Goal: Communication & Community: Share content

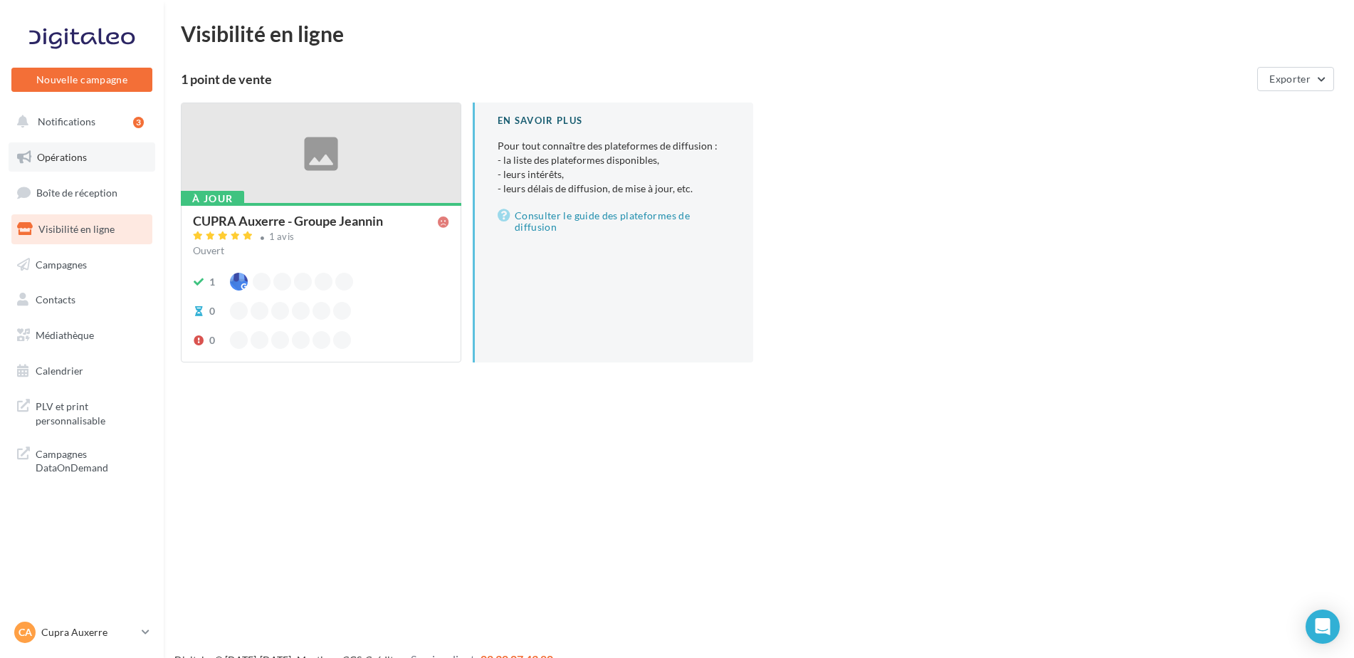
click at [93, 153] on link "Opérations" at bounding box center [82, 157] width 147 height 30
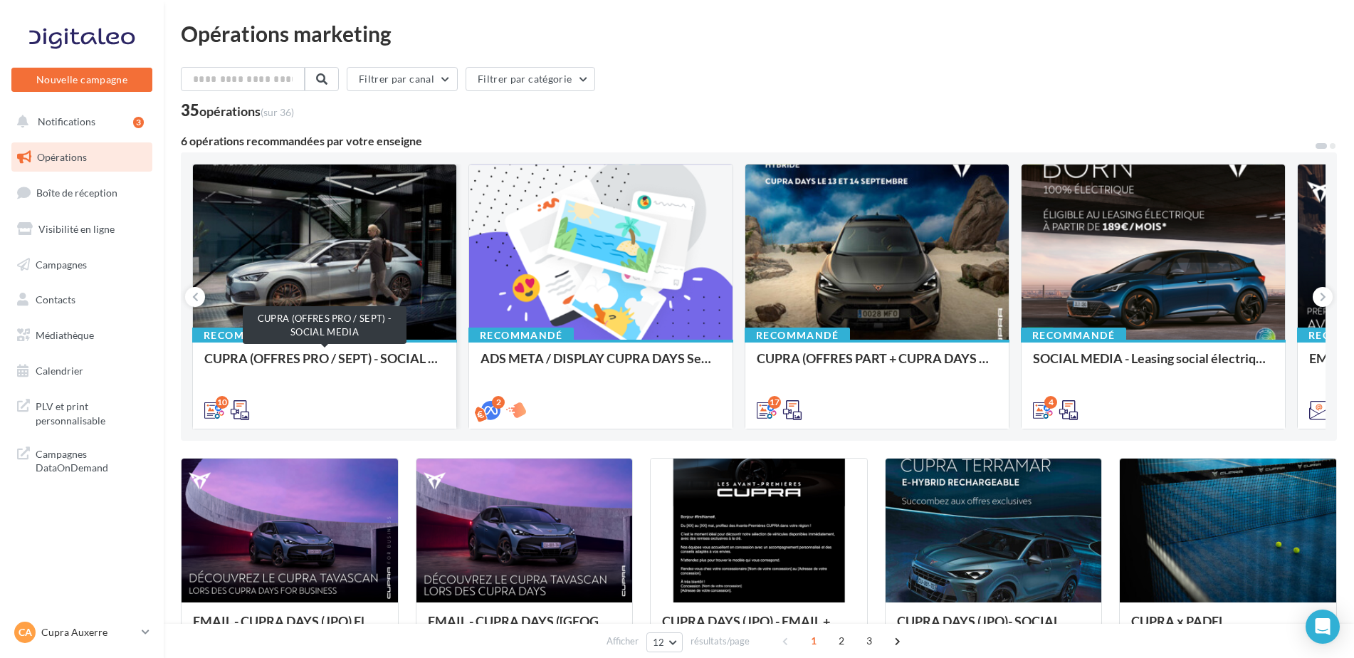
click at [340, 370] on div "CUPRA (OFFRES PRO / SEPT) - SOCIAL MEDIA" at bounding box center [324, 365] width 241 height 28
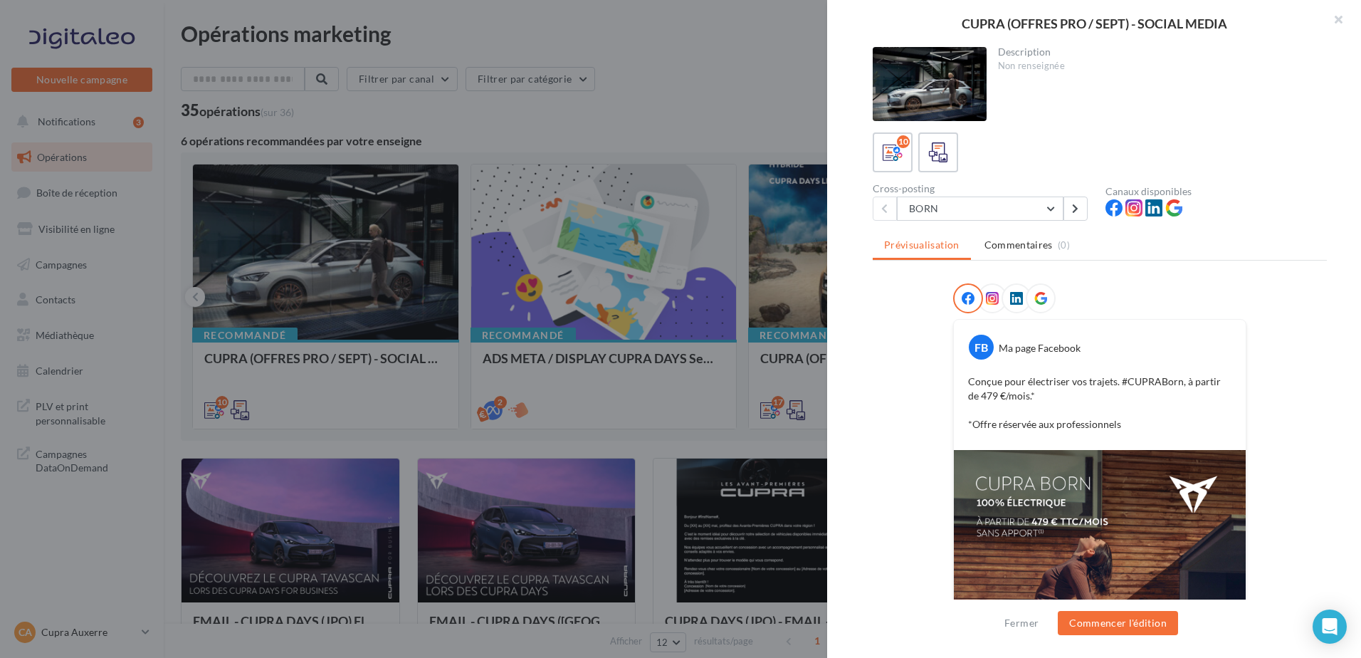
click at [975, 221] on div "Description Non renseignée 10 Cross-posting BORN BORN NOUVELLE BORN FORMENTOR F…" at bounding box center [1099, 329] width 545 height 565
click at [955, 215] on button "BORN" at bounding box center [980, 209] width 167 height 24
click at [907, 465] on div "FB Ma page Facebook Conçue pour électriser vos trajets. #CUPRABorn, à partir de…" at bounding box center [1100, 558] width 454 height 550
click at [953, 212] on button "BORN" at bounding box center [980, 209] width 167 height 24
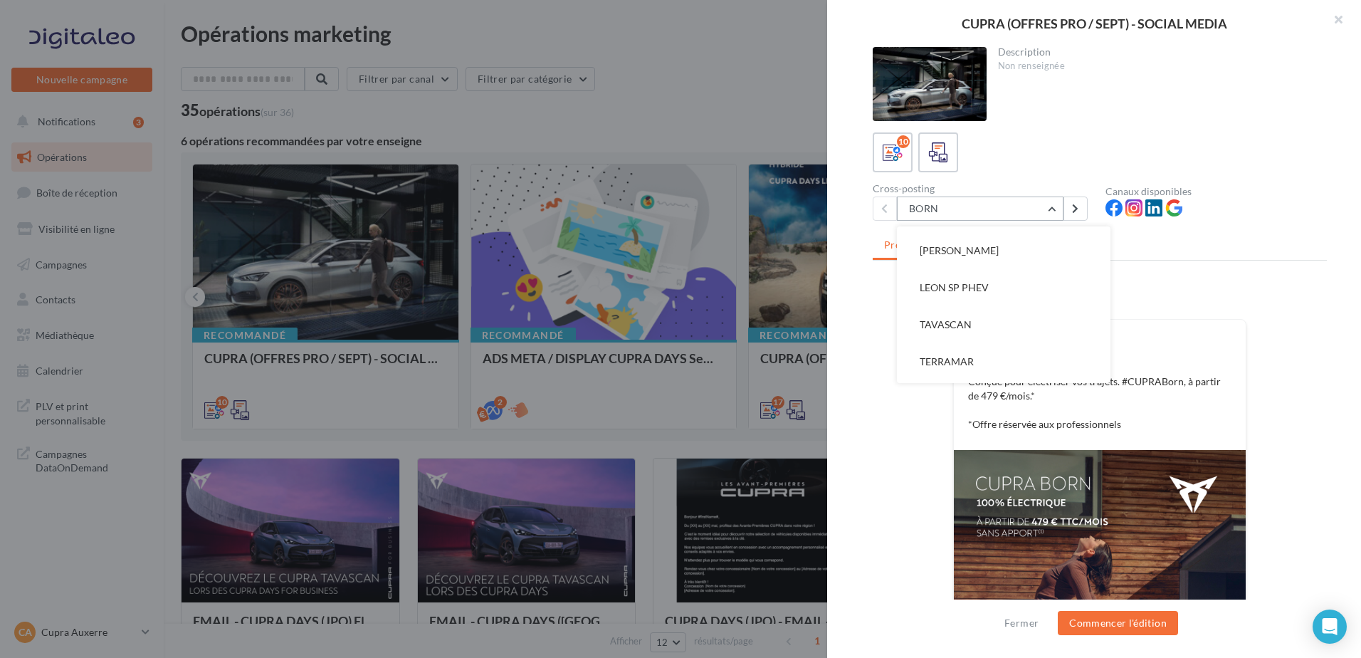
scroll to position [0, 0]
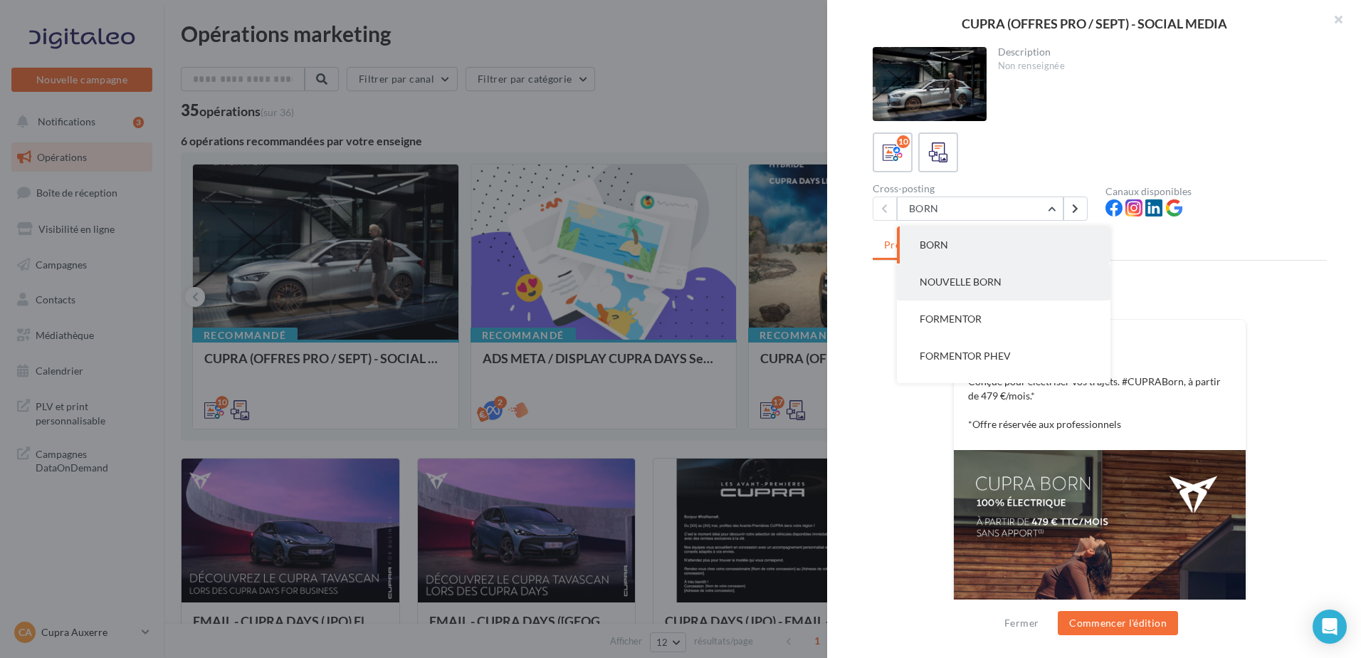
click at [948, 276] on span "NOUVELLE BORN" at bounding box center [961, 282] width 82 height 12
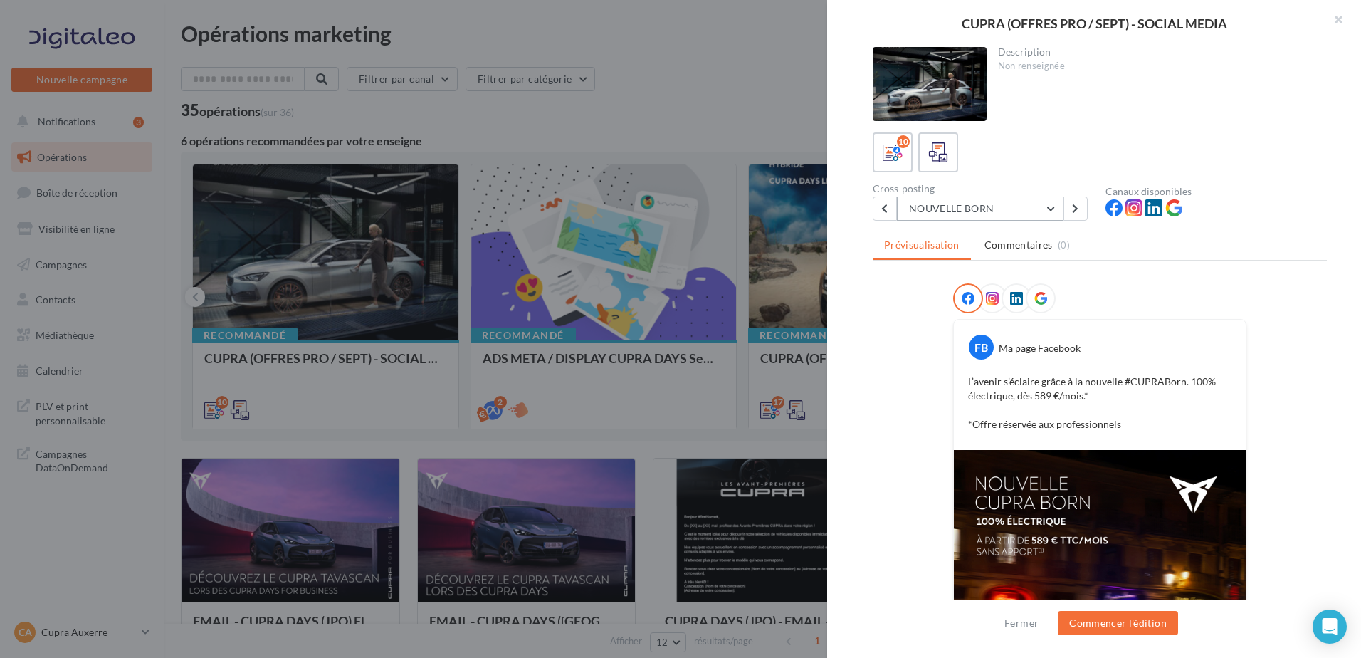
click at [952, 200] on button "NOUVELLE BORN" at bounding box center [980, 209] width 167 height 24
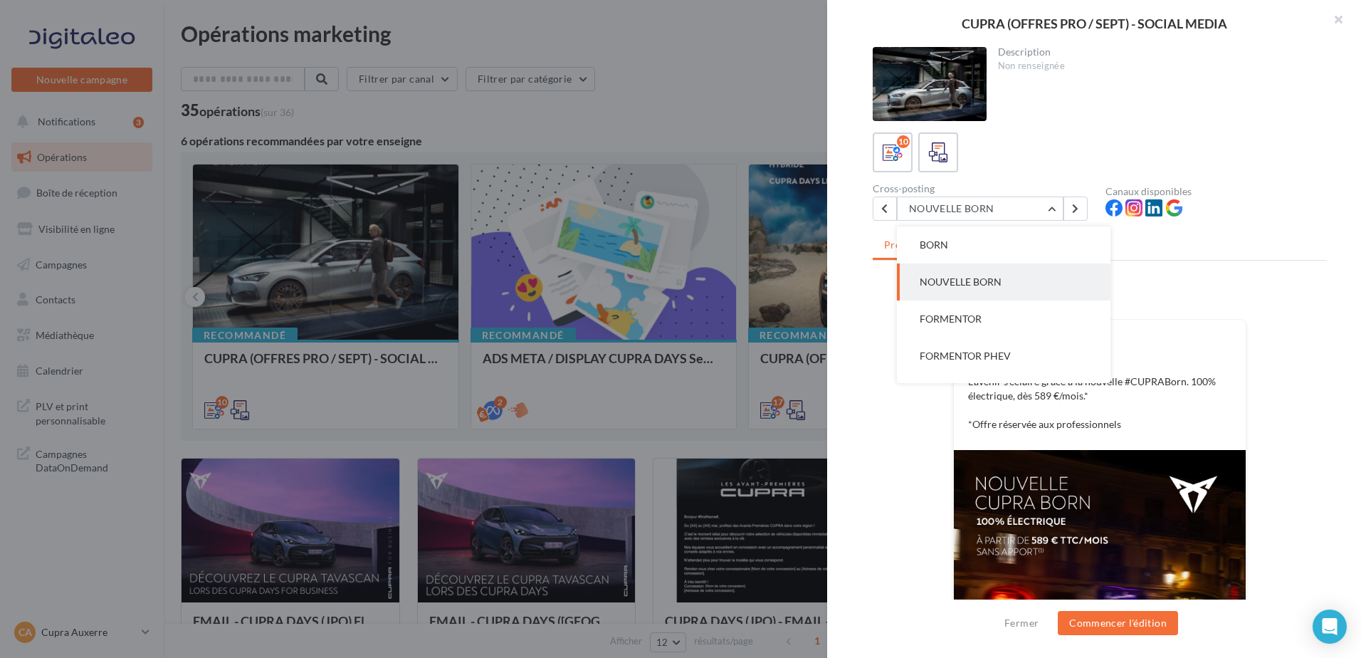
click at [906, 459] on div "FB Ma page Facebook L’avenir s’éclaire grâce à la nouvelle #CUPRABorn. 100% éle…" at bounding box center [1100, 558] width 454 height 550
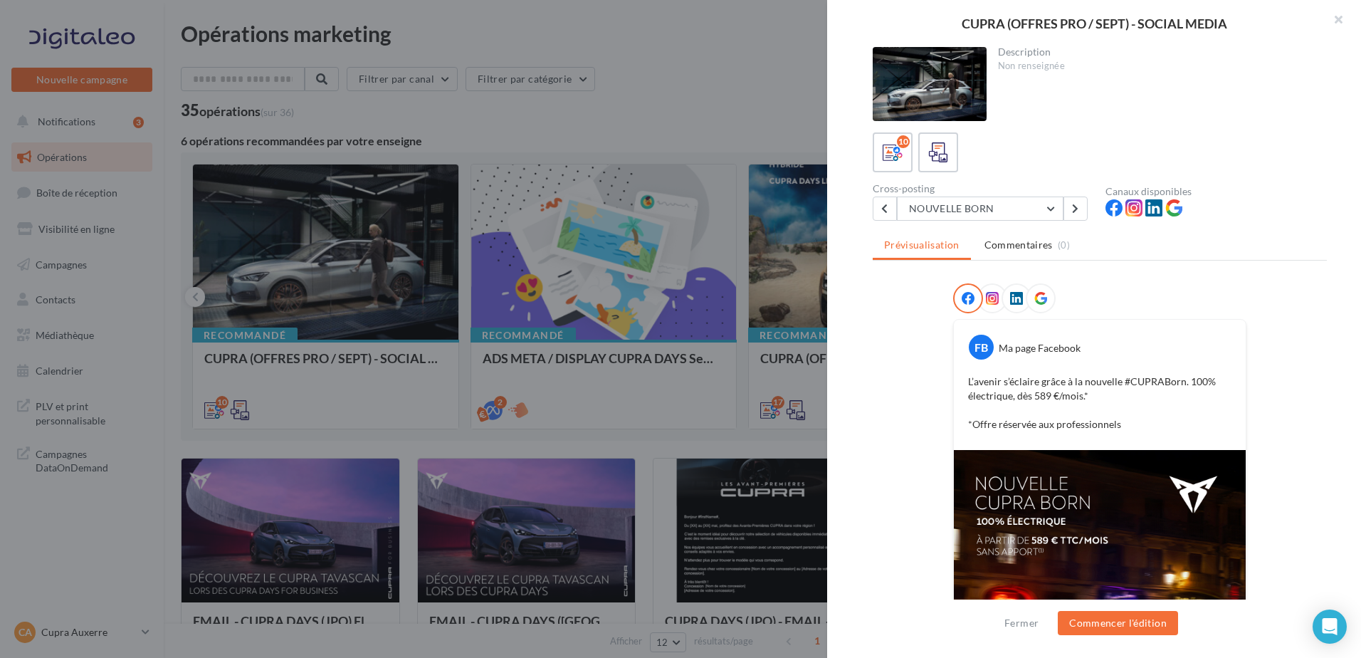
click at [967, 192] on div "Cross-posting" at bounding box center [983, 189] width 221 height 10
click at [967, 196] on div "Cross-posting NOUVELLE BORN BORN NOUVELLE BORN FORMENTOR FORMENTOR PHEV LEON SP…" at bounding box center [989, 202] width 233 height 37
click at [969, 201] on button "NOUVELLE BORN" at bounding box center [980, 209] width 167 height 24
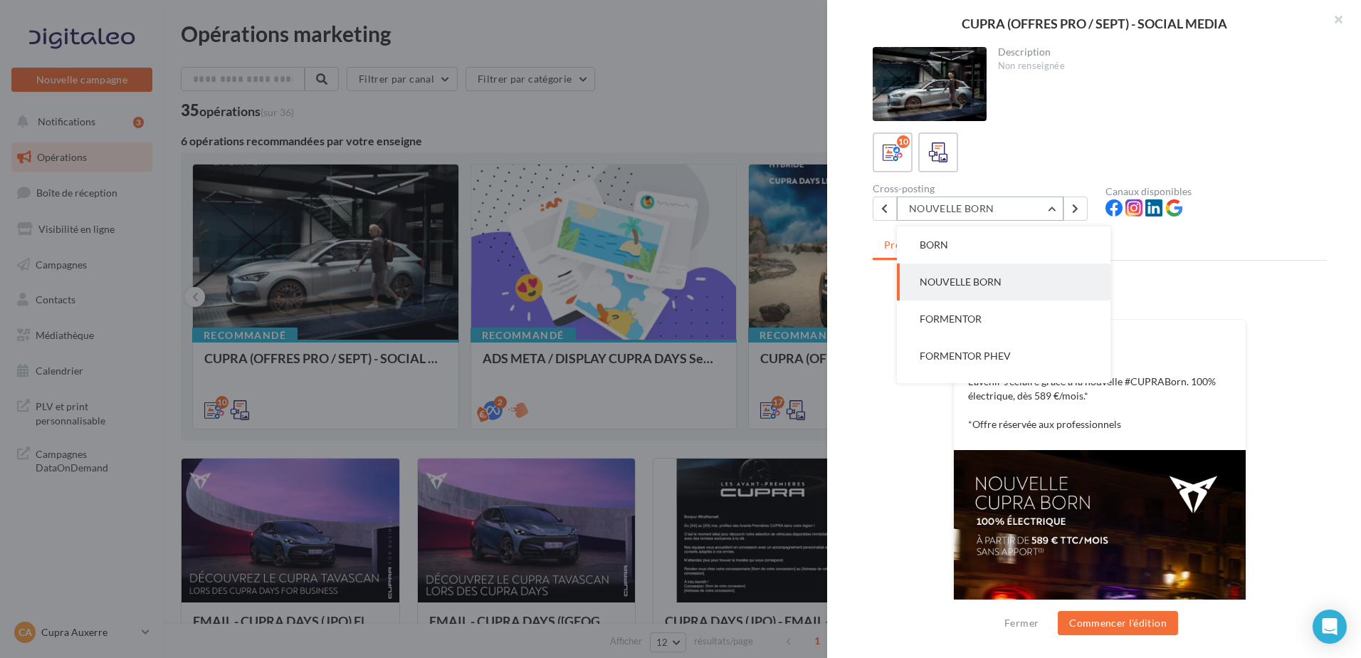
click at [973, 201] on button "NOUVELLE BORN" at bounding box center [980, 209] width 167 height 24
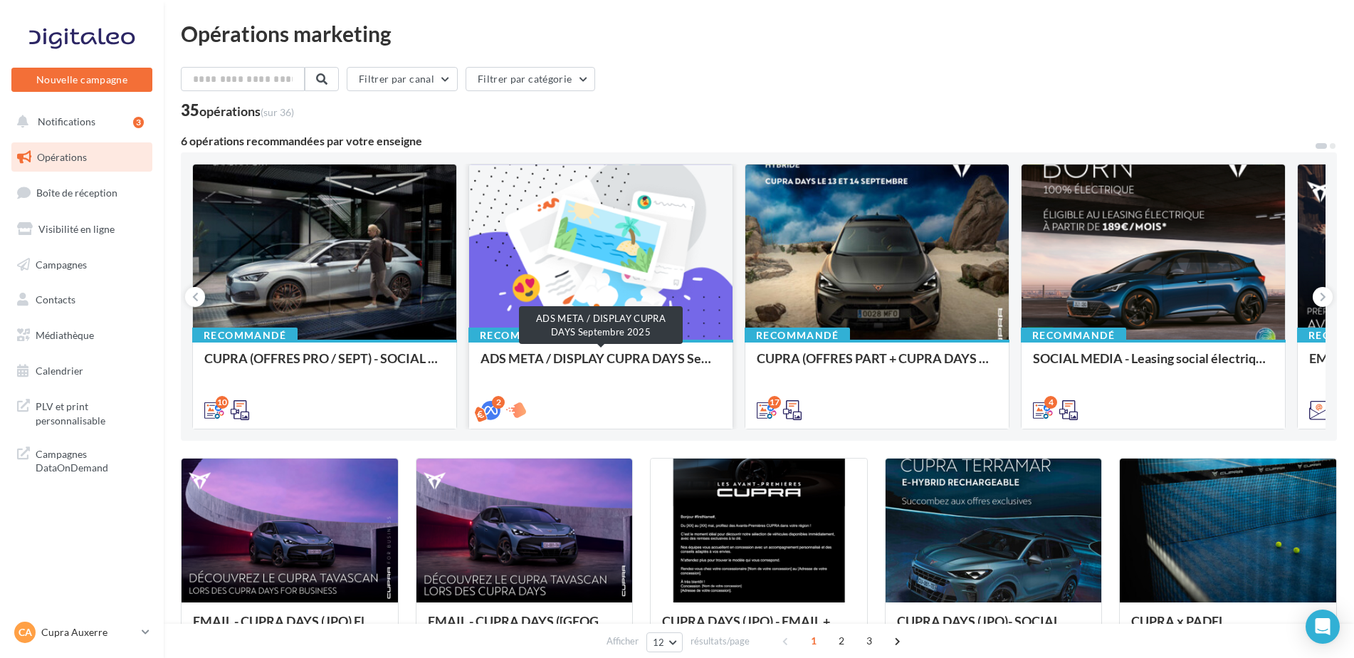
click at [670, 358] on div "ADS META / DISPLAY CUPRA DAYS Septembre 2025" at bounding box center [601, 365] width 241 height 28
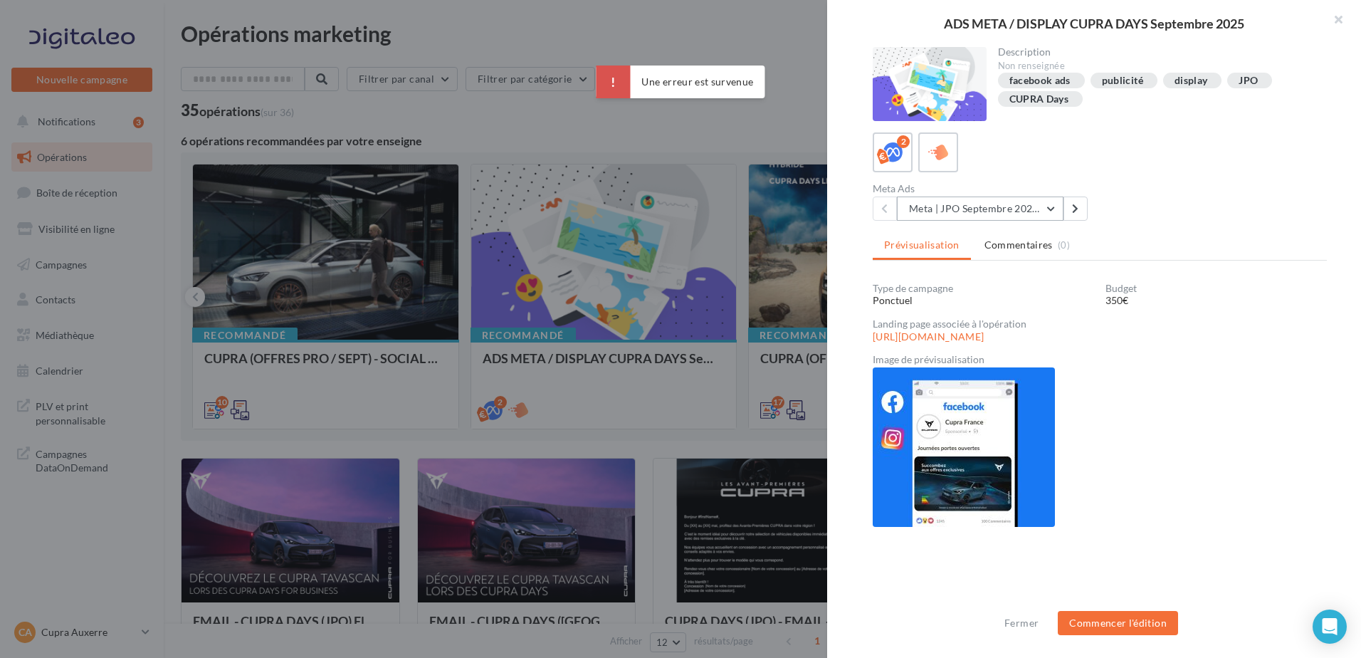
click at [998, 209] on button "Meta | JPO Septembre 2025 | Drive to store" at bounding box center [980, 209] width 167 height 24
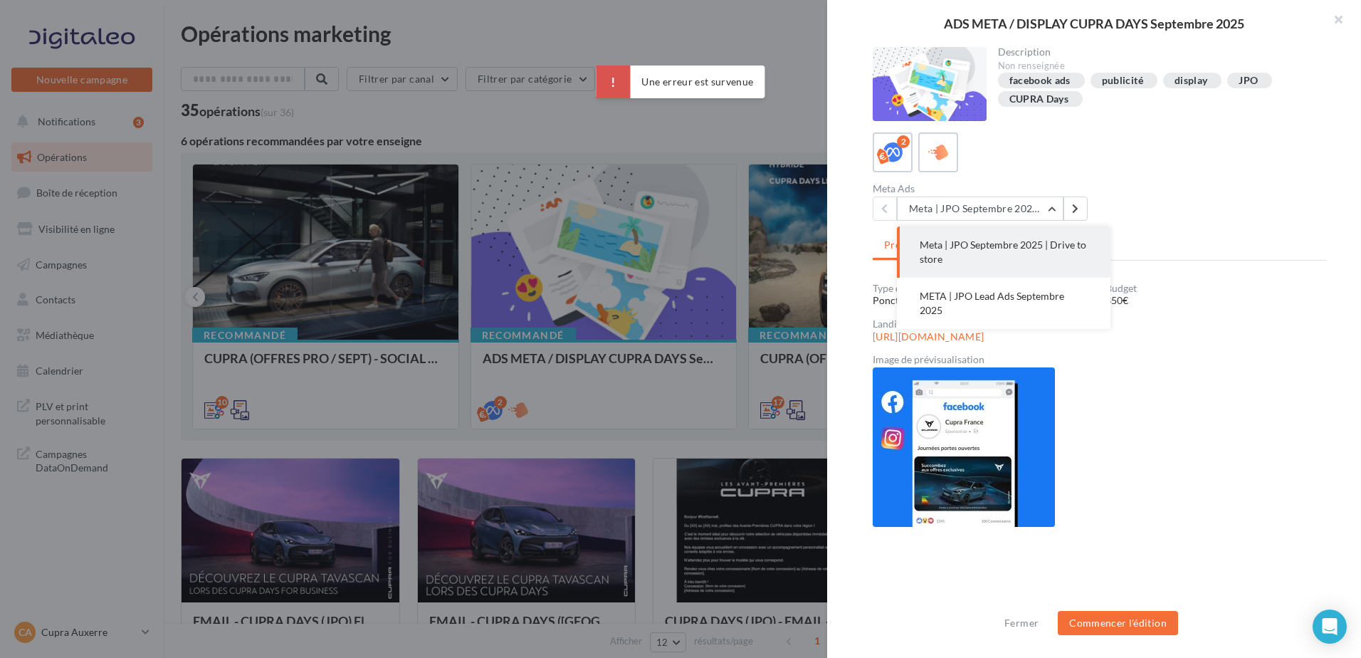
click at [760, 278] on div at bounding box center [680, 329] width 1361 height 658
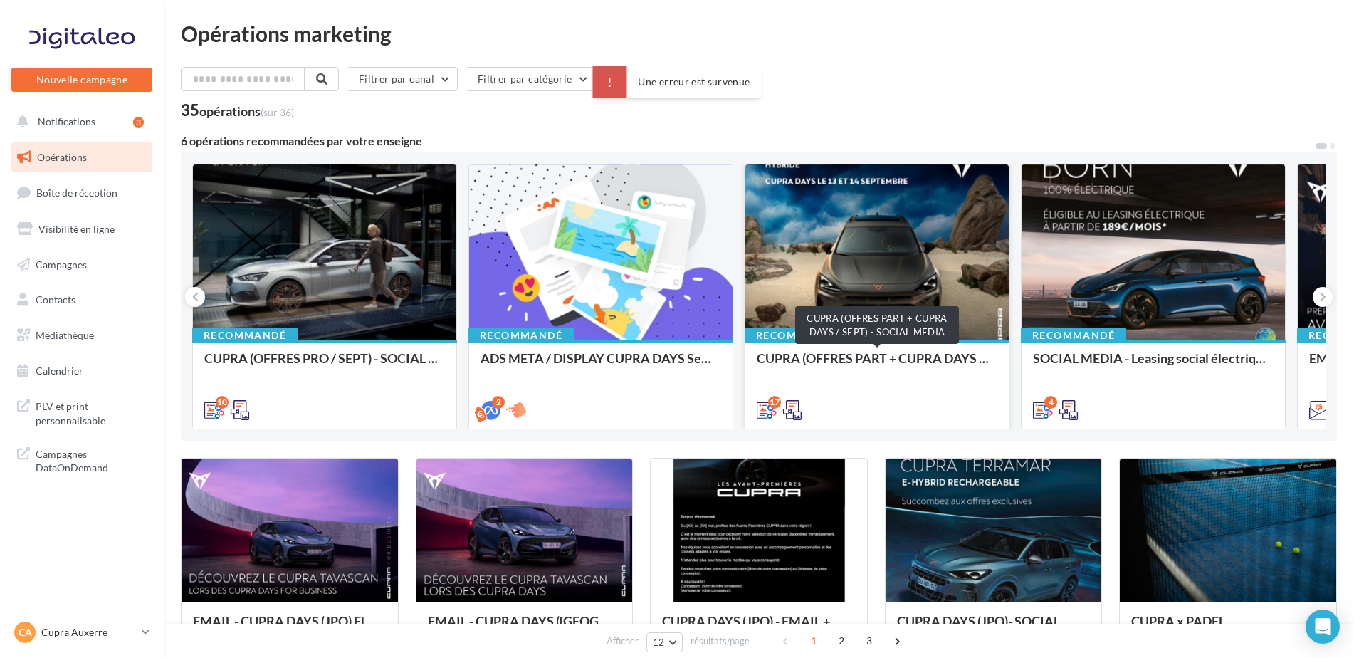
click at [806, 357] on div "CUPRA (OFFRES PART + CUPRA DAYS / SEPT) - SOCIAL MEDIA" at bounding box center [877, 365] width 241 height 28
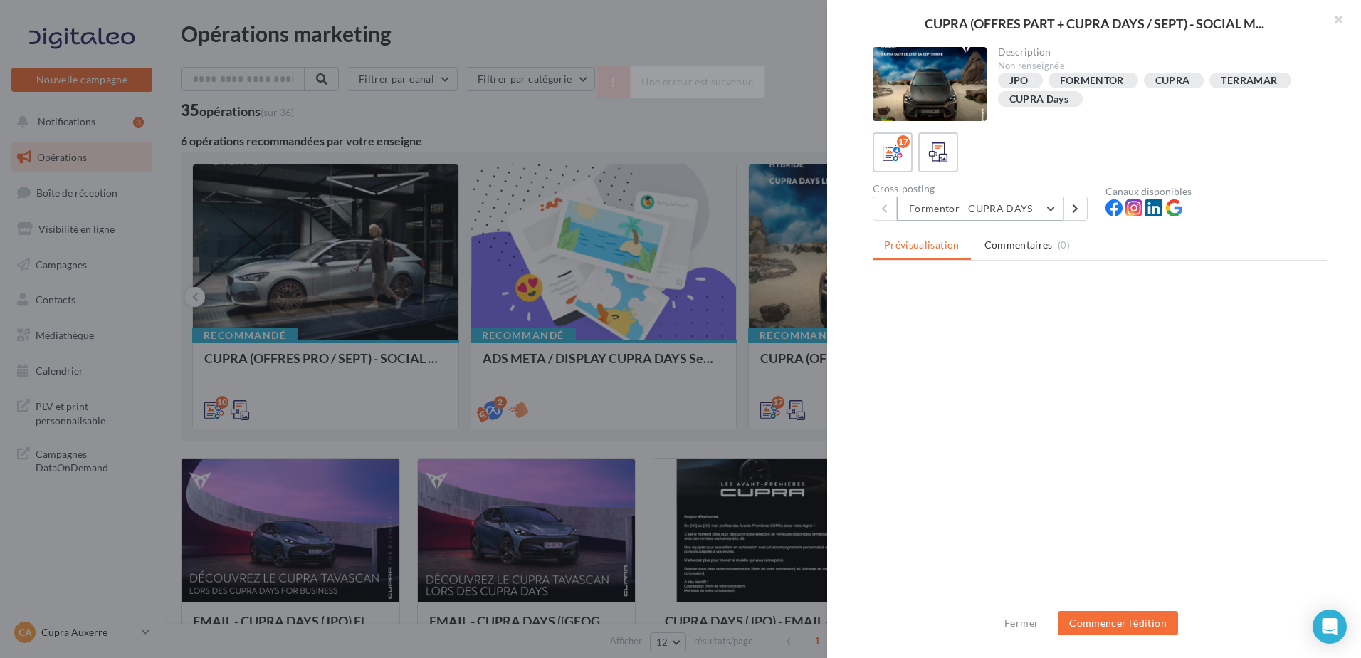
click at [959, 215] on button "Formentor - CUPRA DAYS" at bounding box center [980, 209] width 167 height 24
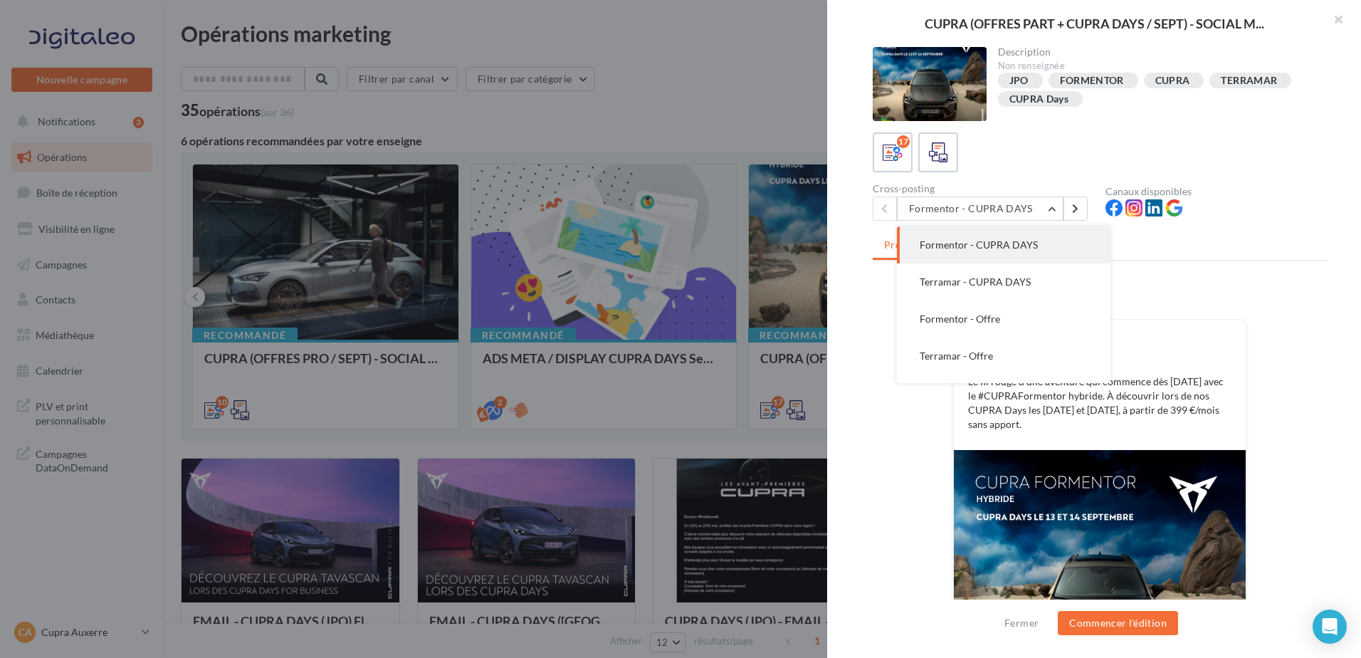
click at [963, 250] on span "Formentor - CUPRA DAYS" at bounding box center [979, 245] width 118 height 12
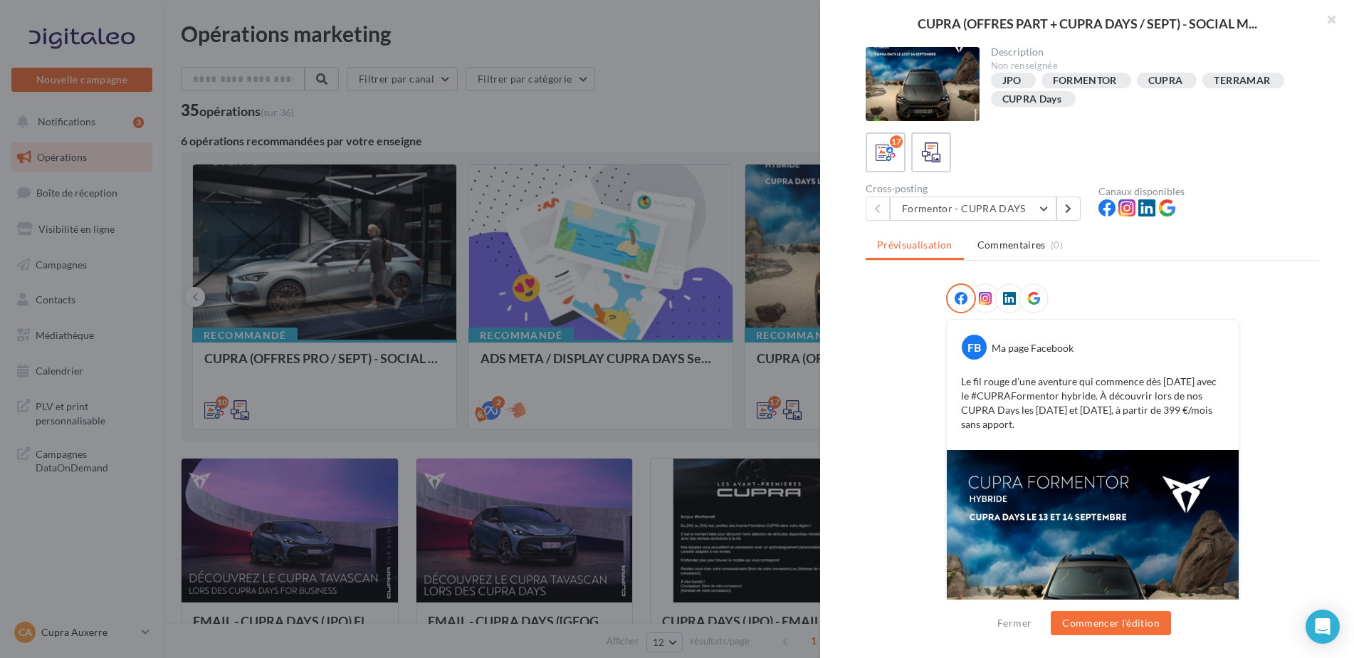
click at [795, 288] on div at bounding box center [677, 329] width 1354 height 658
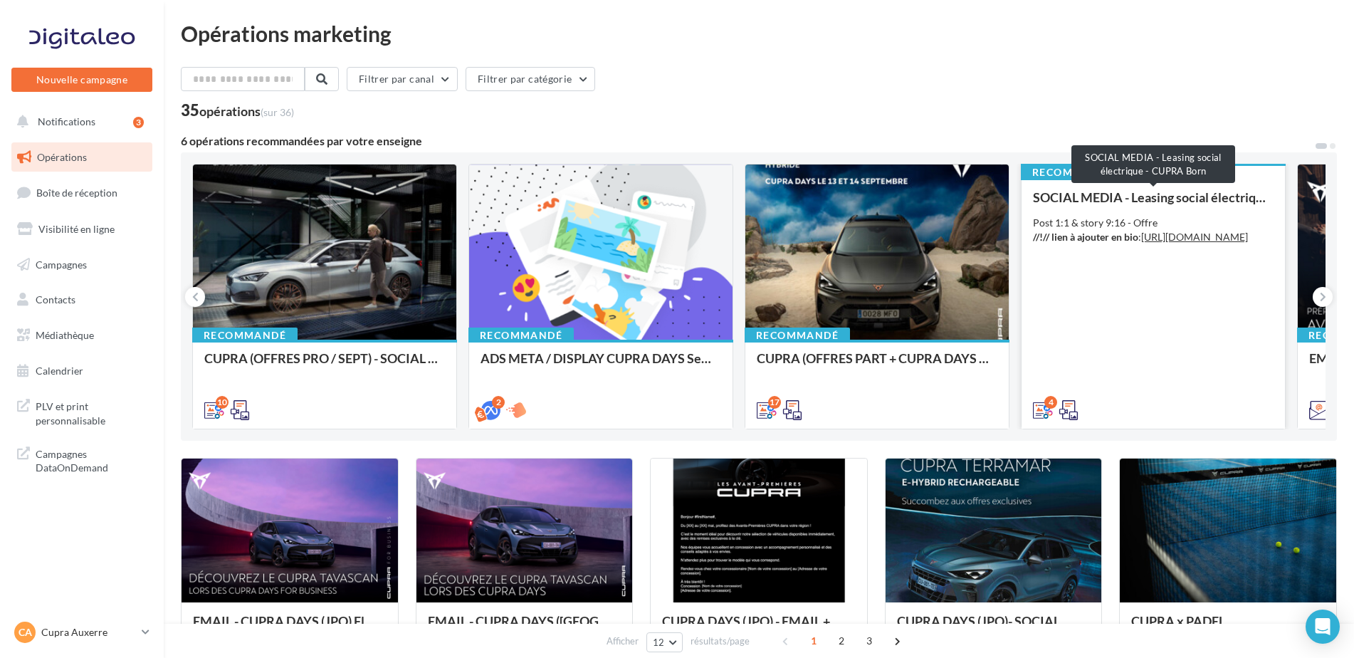
click at [1074, 195] on div "SOCIAL MEDIA - Leasing social électrique - CUPRA Born" at bounding box center [1153, 197] width 241 height 14
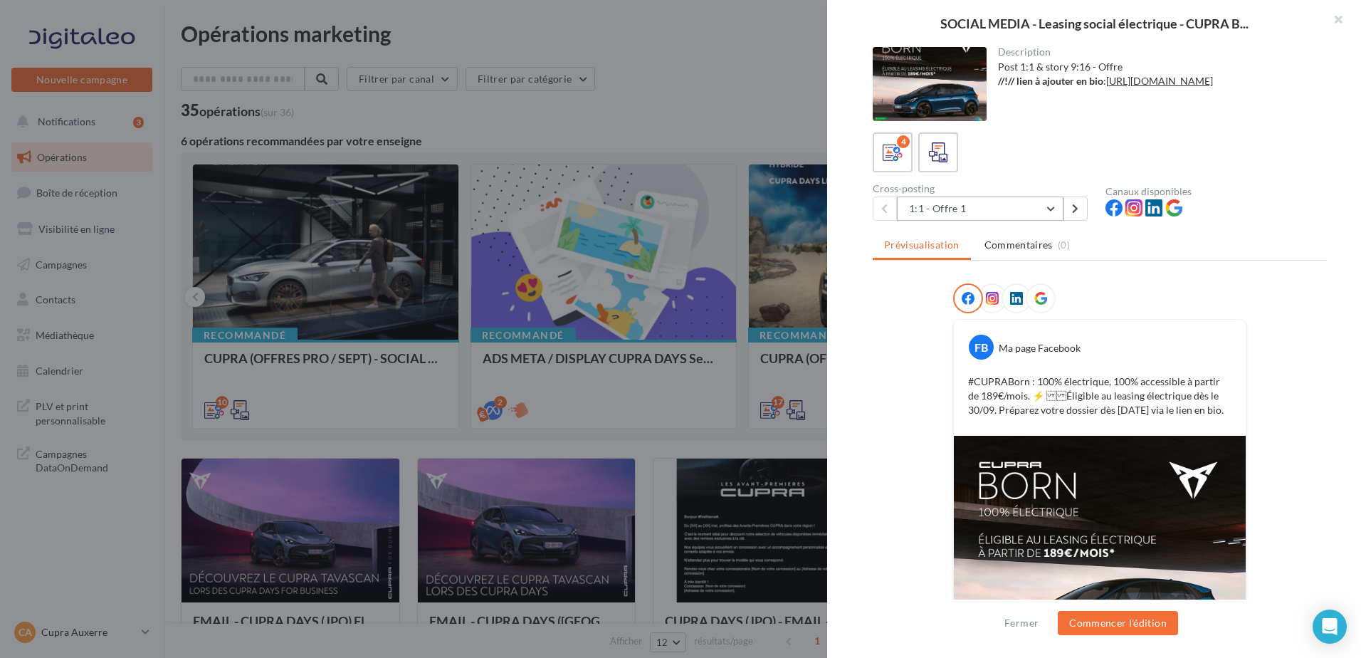
click at [1018, 219] on button "1:1 - Offre 1" at bounding box center [980, 209] width 167 height 24
click at [921, 426] on div "FB Ma page Facebook #CUPRABorn : 100% électrique, 100% accessible à partir de 1…" at bounding box center [1100, 514] width 454 height 463
click at [975, 197] on button "1:1 - Offre 1" at bounding box center [980, 209] width 167 height 24
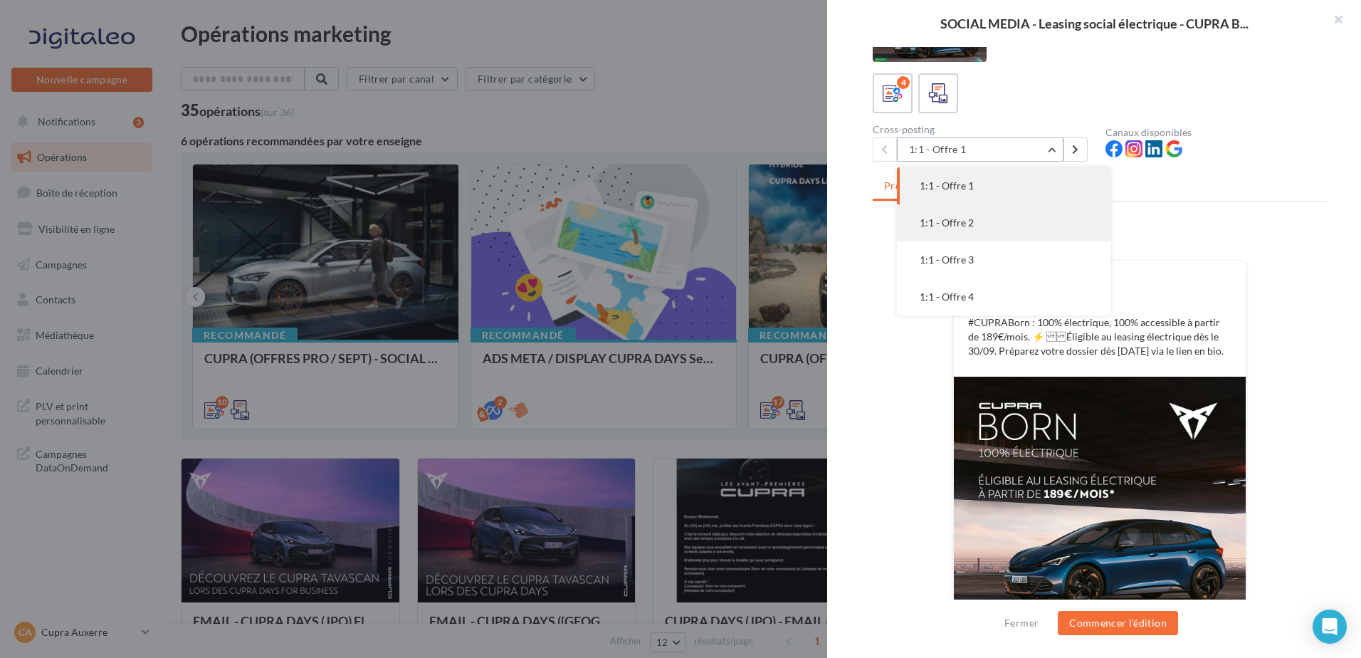
scroll to position [135, 0]
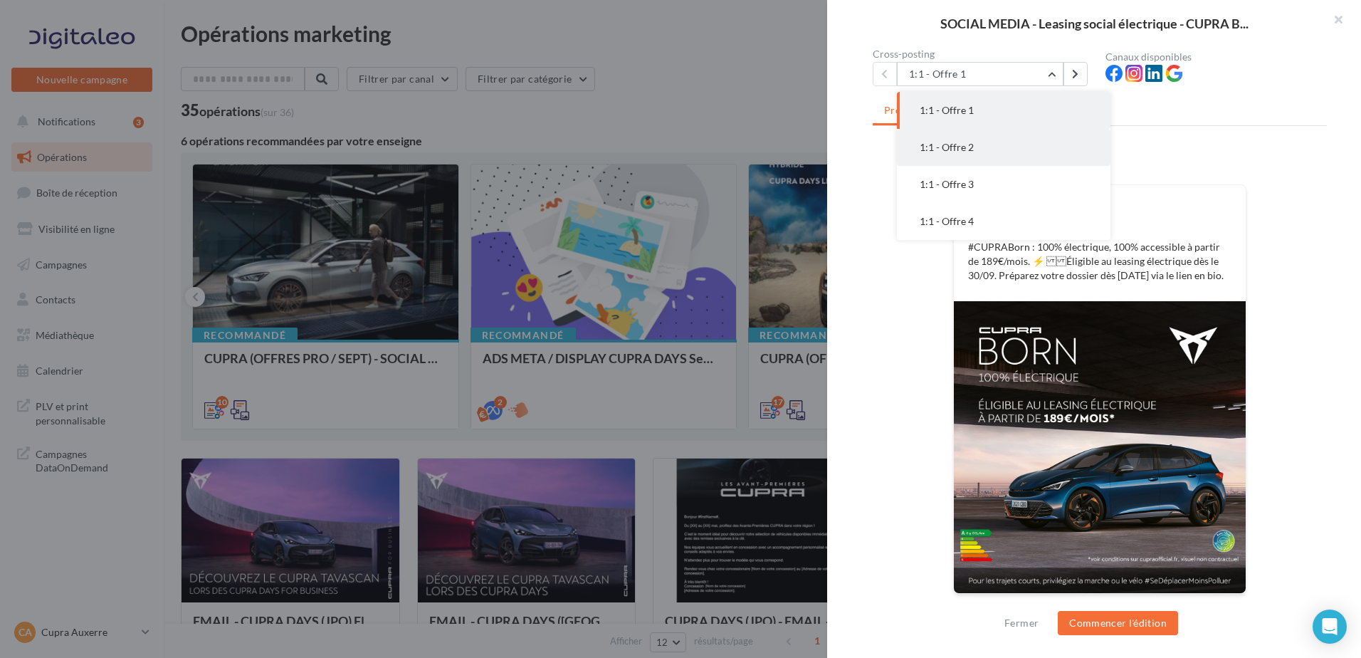
click at [960, 158] on button "1:1 - Offre 2" at bounding box center [1004, 147] width 214 height 37
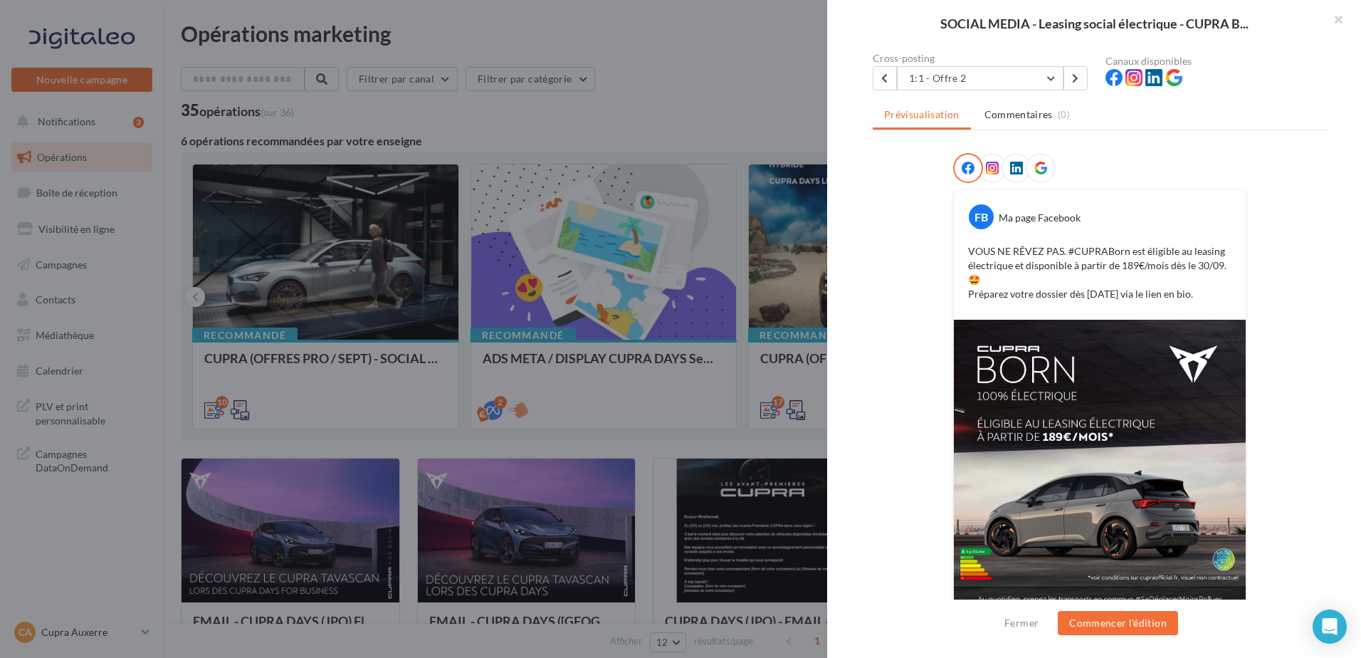
scroll to position [149, 0]
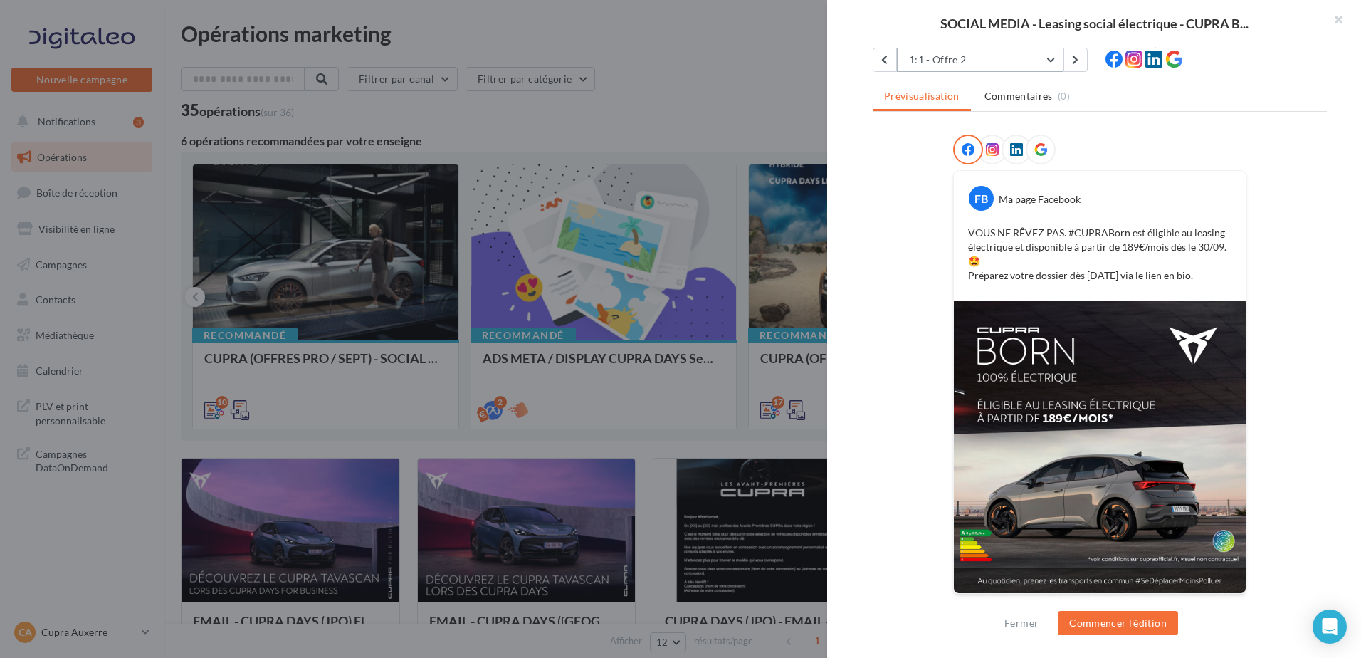
click at [987, 65] on button "1:1 - Offre 2" at bounding box center [980, 60] width 167 height 24
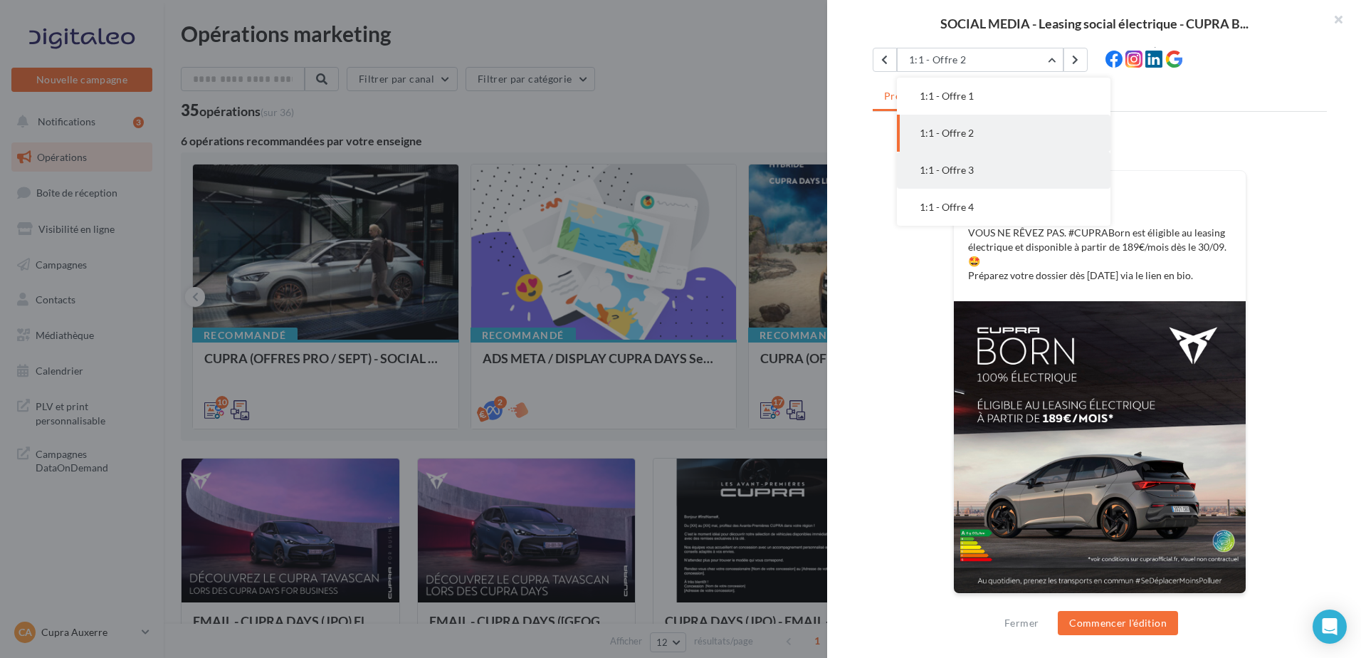
click at [980, 183] on button "1:1 - Offre 3" at bounding box center [1004, 170] width 214 height 37
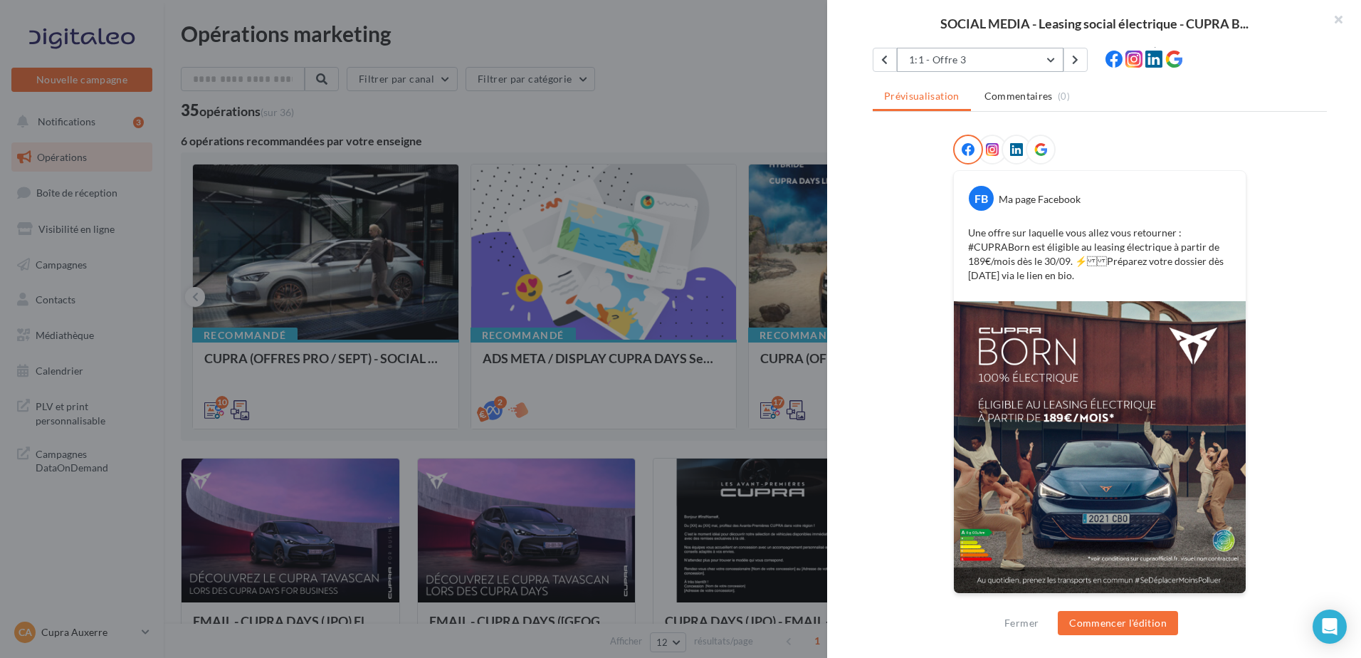
click at [995, 55] on button "1:1 - Offre 3" at bounding box center [980, 60] width 167 height 24
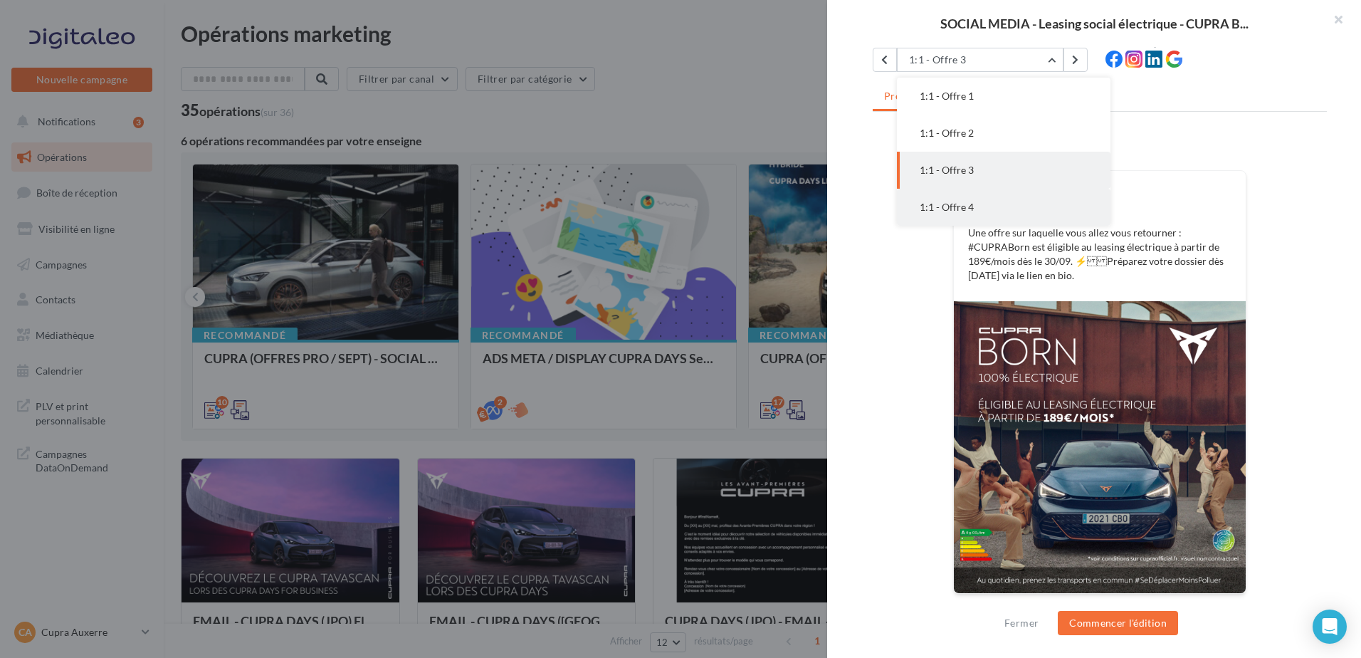
click at [977, 201] on button "1:1 - Offre 4" at bounding box center [1004, 207] width 214 height 37
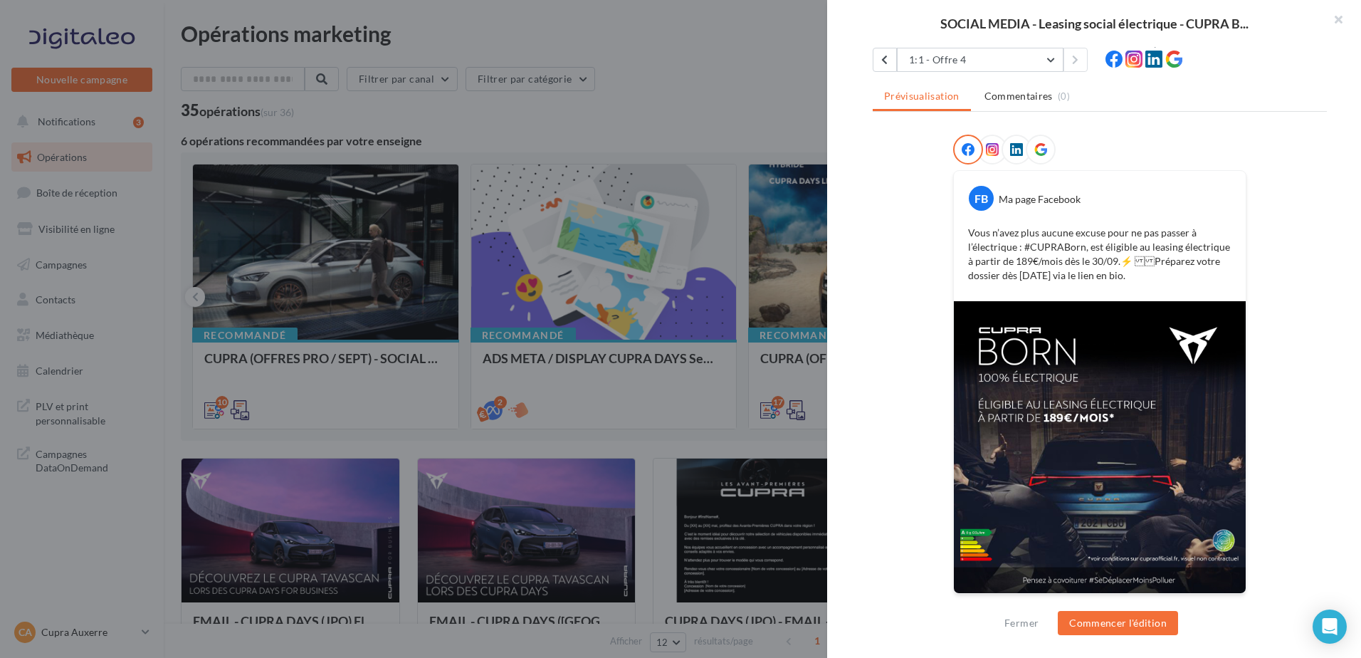
scroll to position [78, 0]
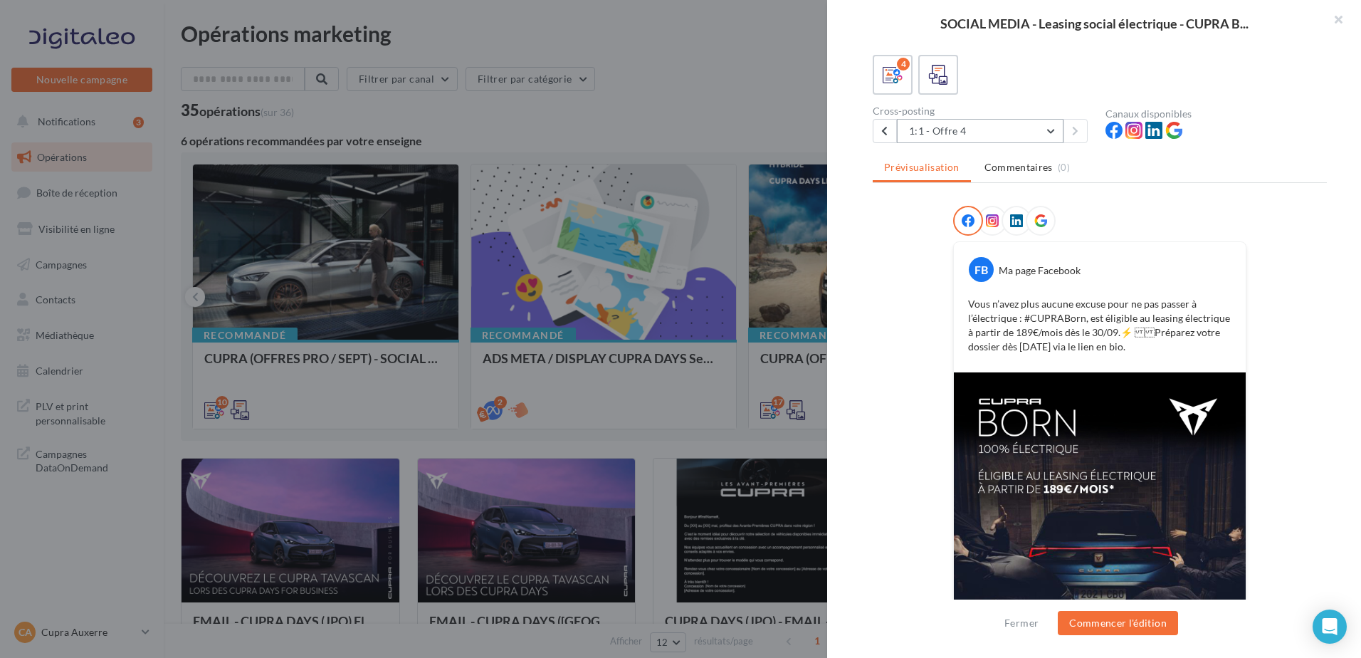
click at [1034, 135] on button "1:1 - Offre 4" at bounding box center [980, 131] width 167 height 24
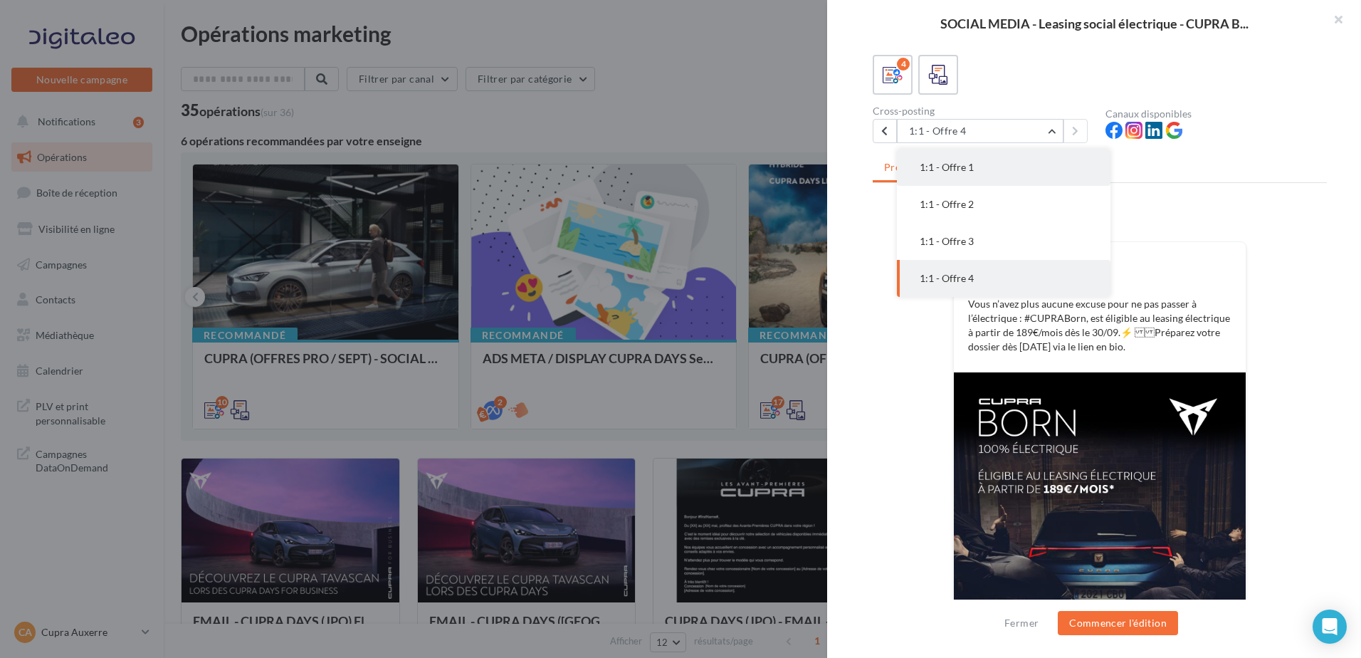
click at [1006, 176] on button "1:1 - Offre 1" at bounding box center [1004, 167] width 214 height 37
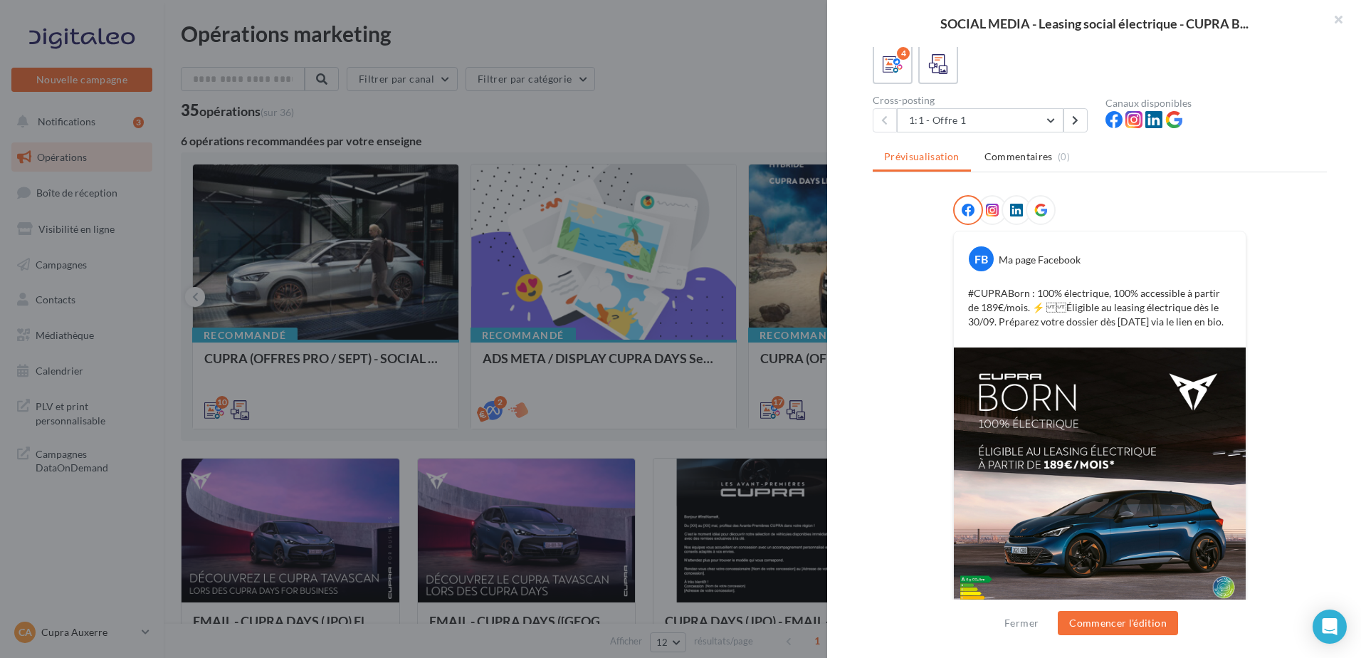
scroll to position [63, 0]
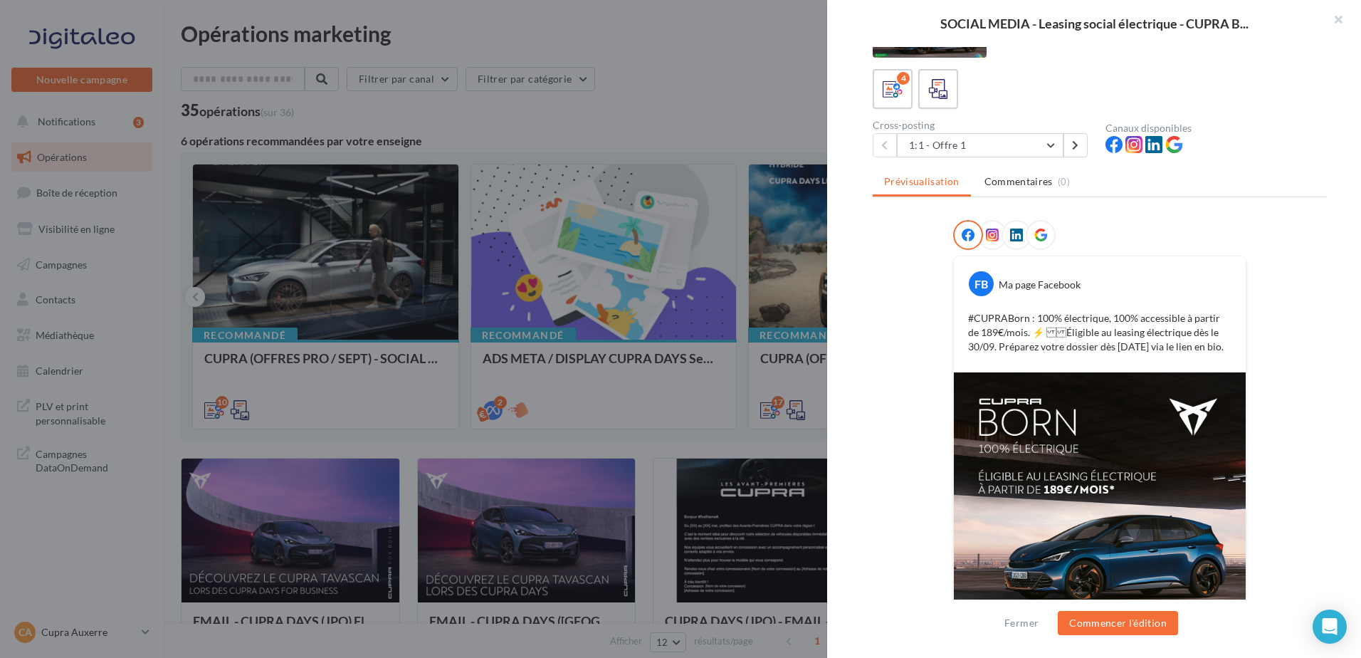
click at [929, 130] on div "Cross-posting" at bounding box center [983, 125] width 221 height 10
click at [935, 149] on button "1:1 - Offre 1" at bounding box center [980, 145] width 167 height 24
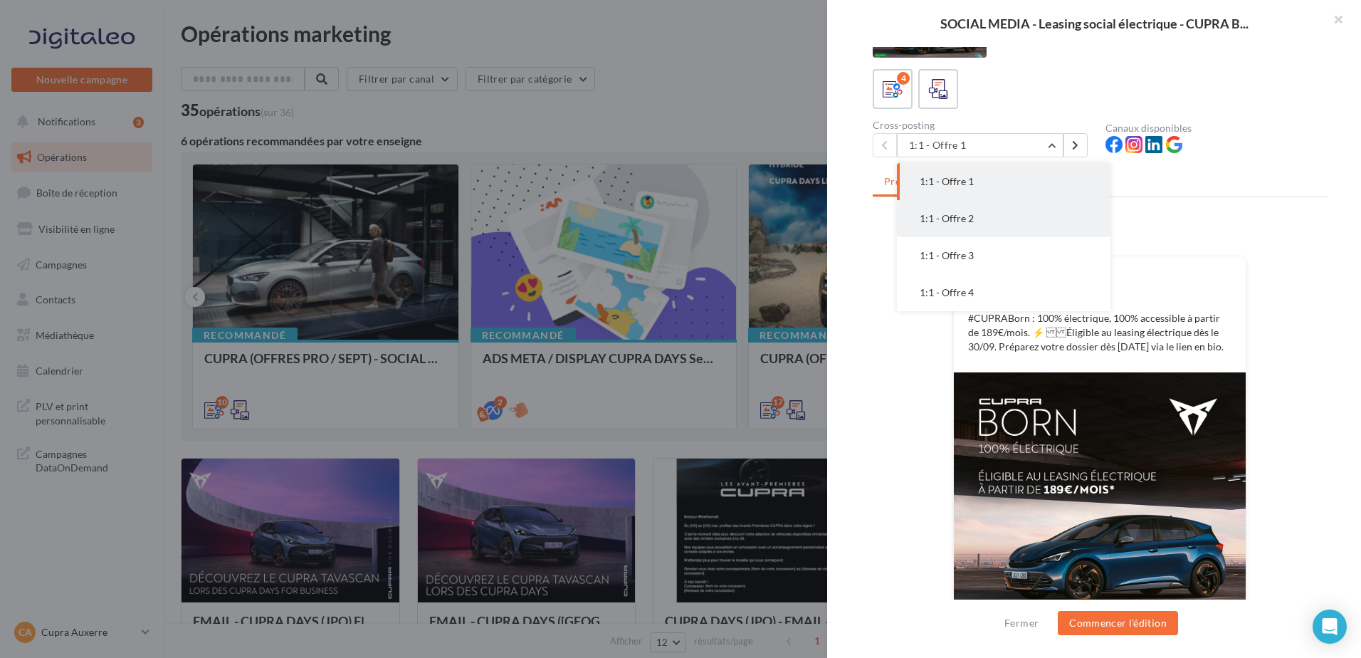
click at [955, 215] on span "1:1 - Offre 2" at bounding box center [947, 218] width 54 height 12
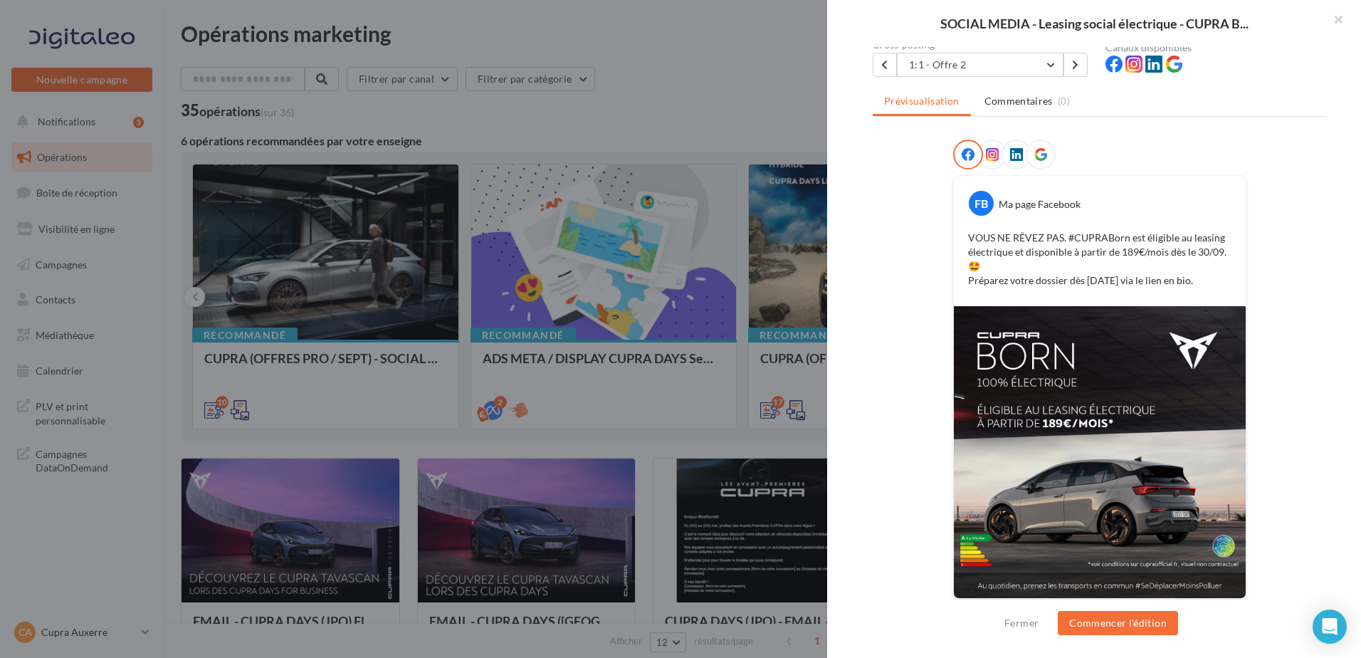
scroll to position [149, 0]
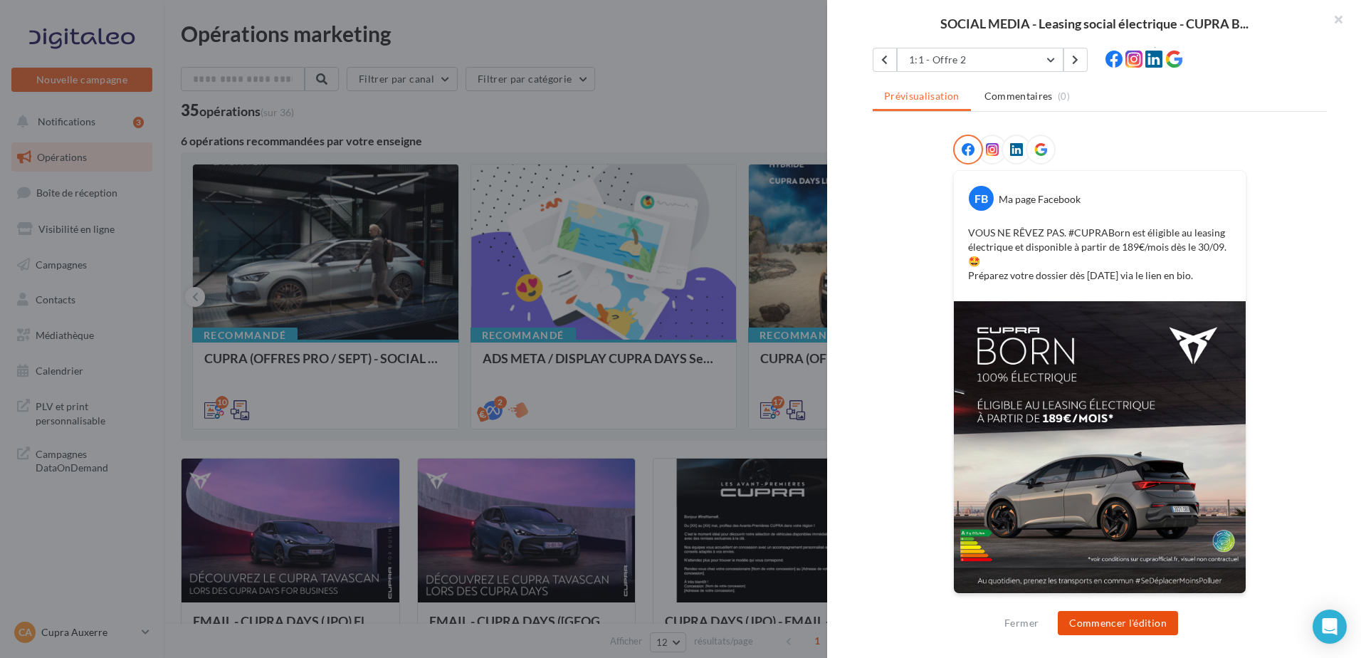
click at [1116, 623] on button "Commencer l'édition" at bounding box center [1118, 623] width 120 height 24
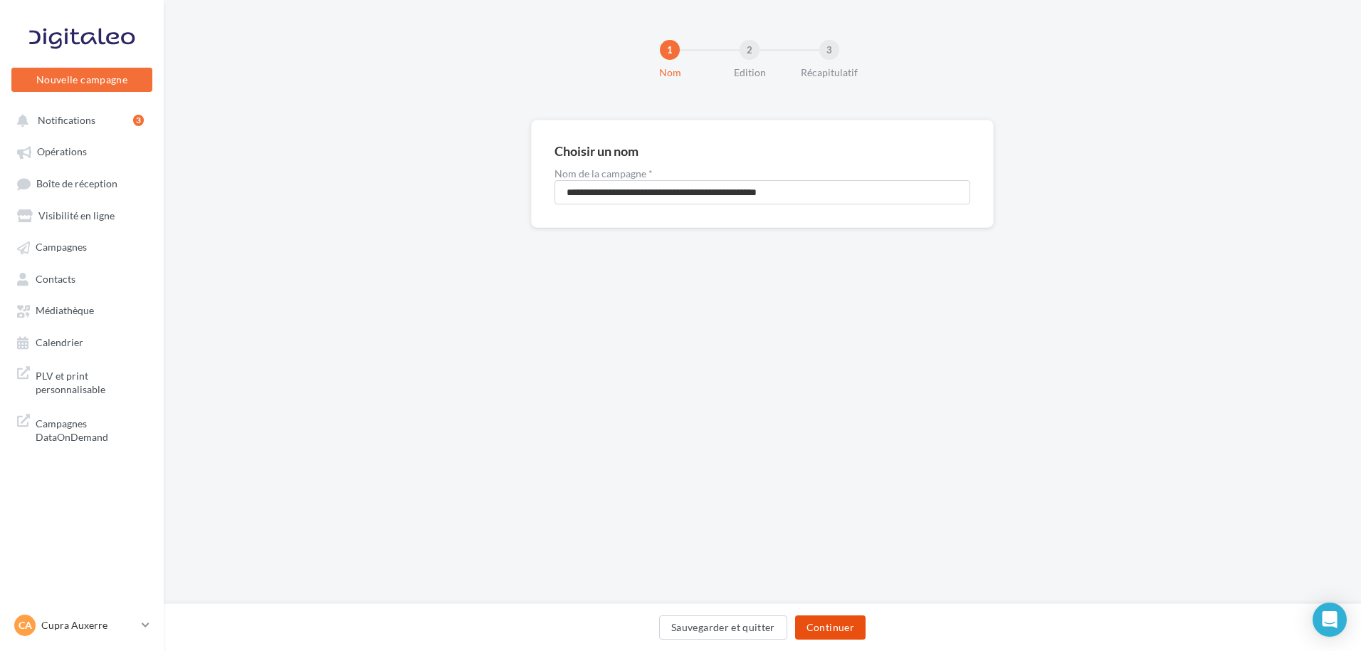
click at [844, 633] on button "Continuer" at bounding box center [830, 627] width 70 height 24
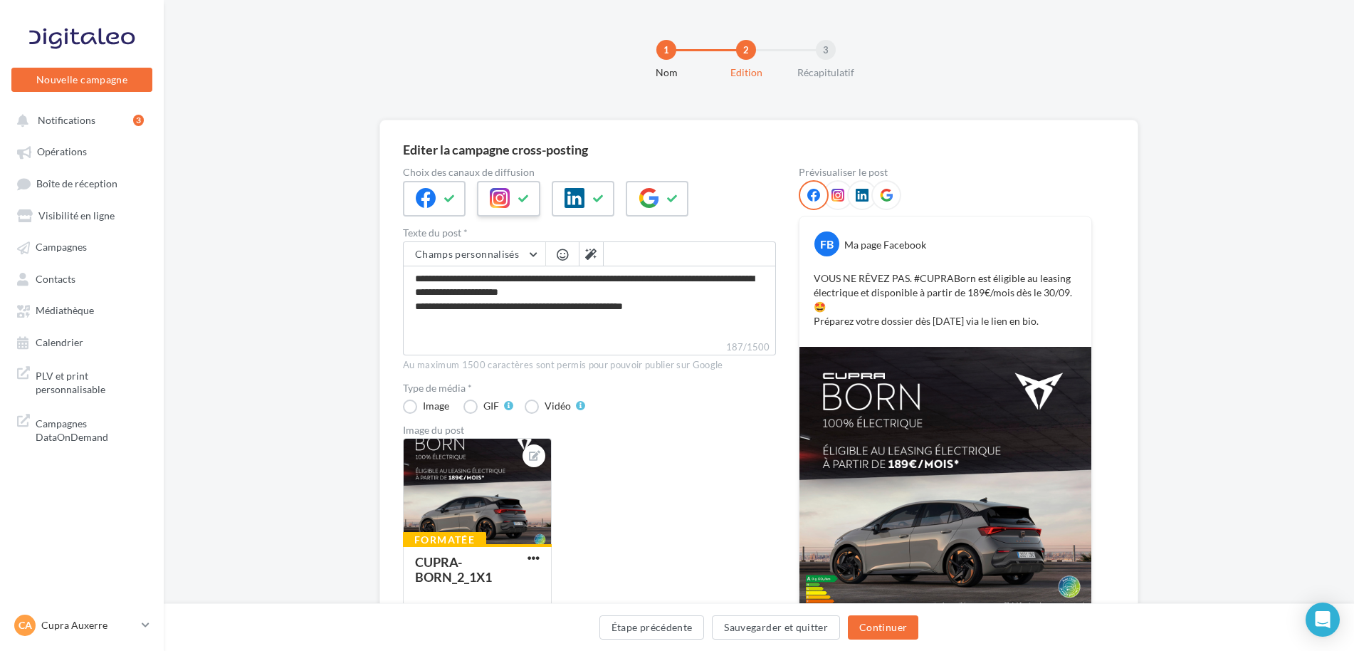
click at [510, 213] on div at bounding box center [508, 199] width 63 height 36
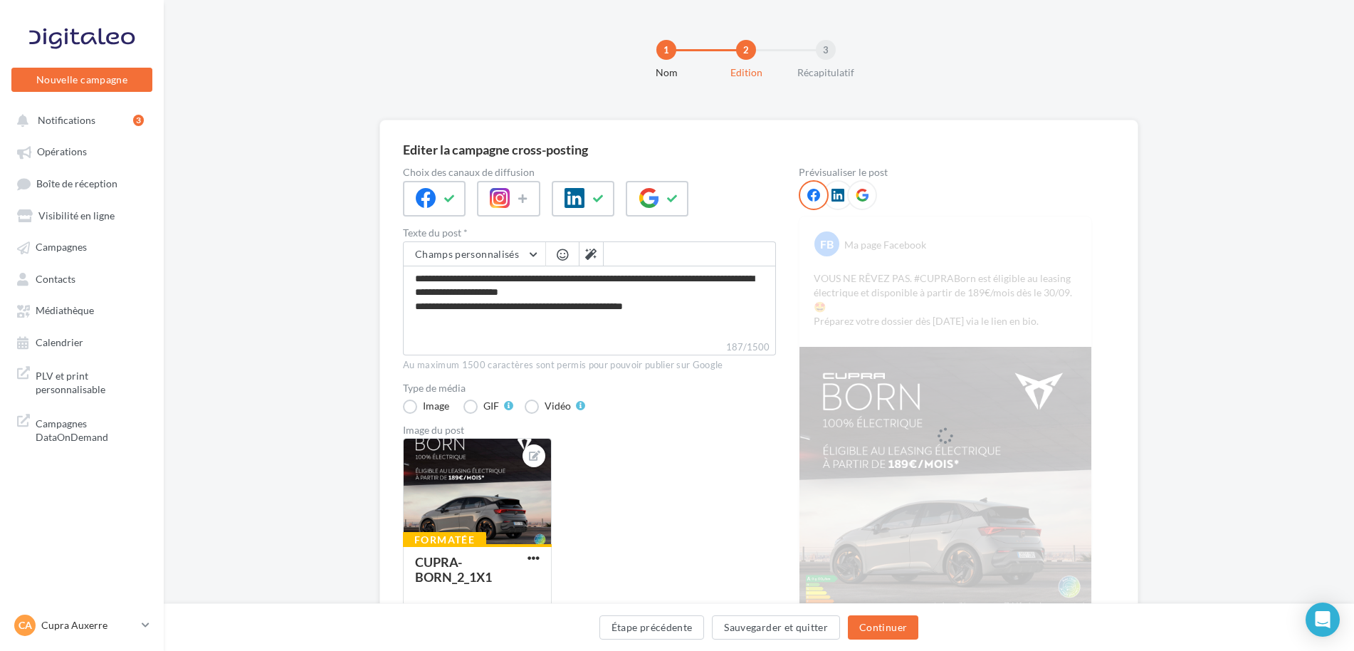
click at [619, 201] on div at bounding box center [546, 204] width 286 height 47
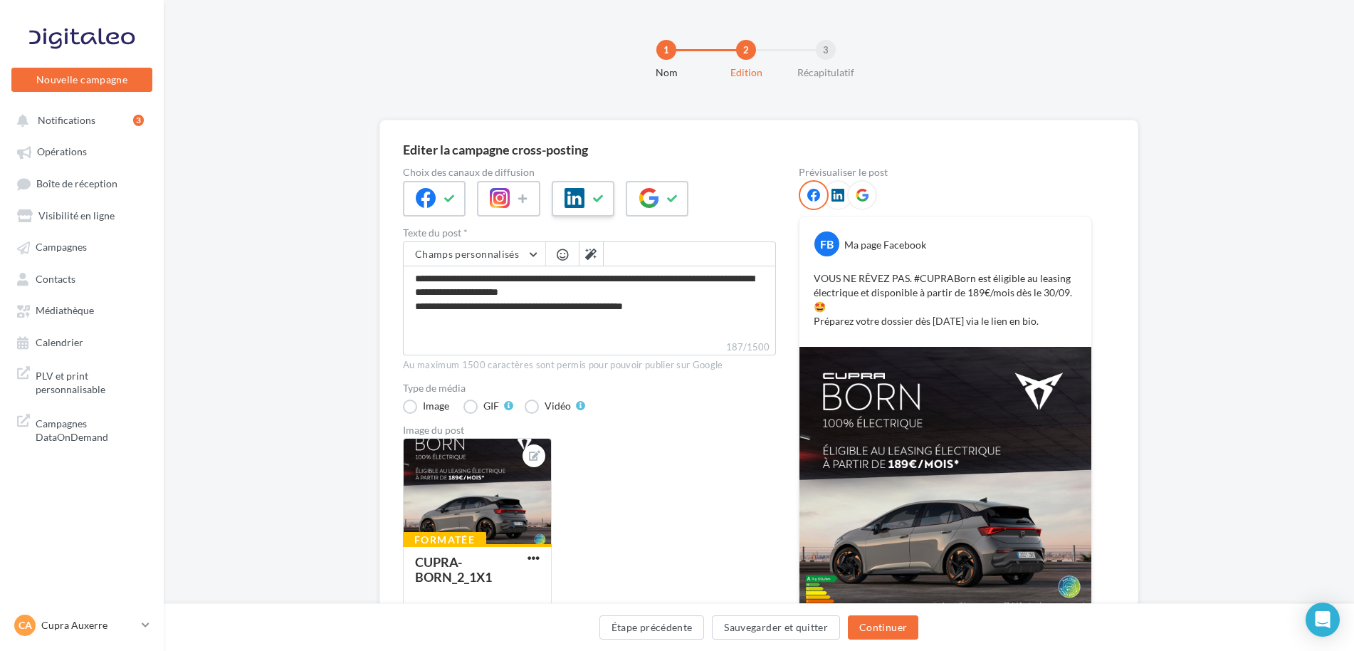
click at [602, 198] on icon at bounding box center [598, 199] width 11 height 10
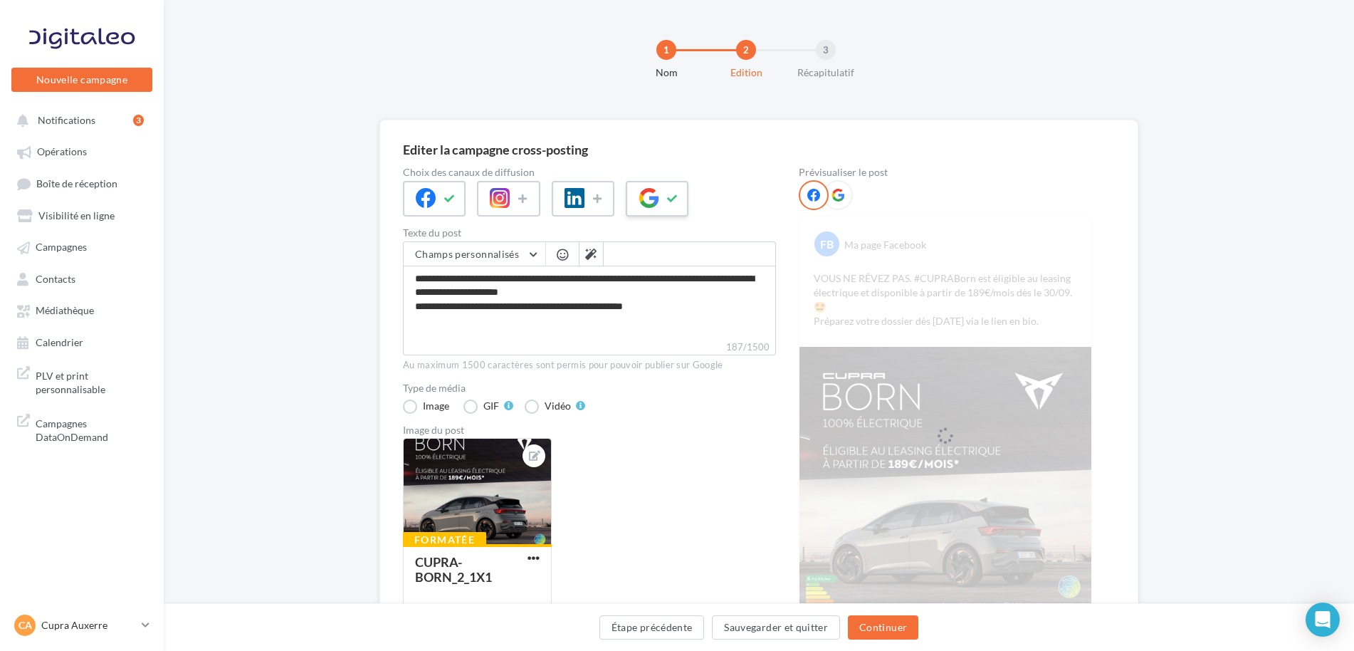
click at [681, 198] on button at bounding box center [672, 198] width 17 height 21
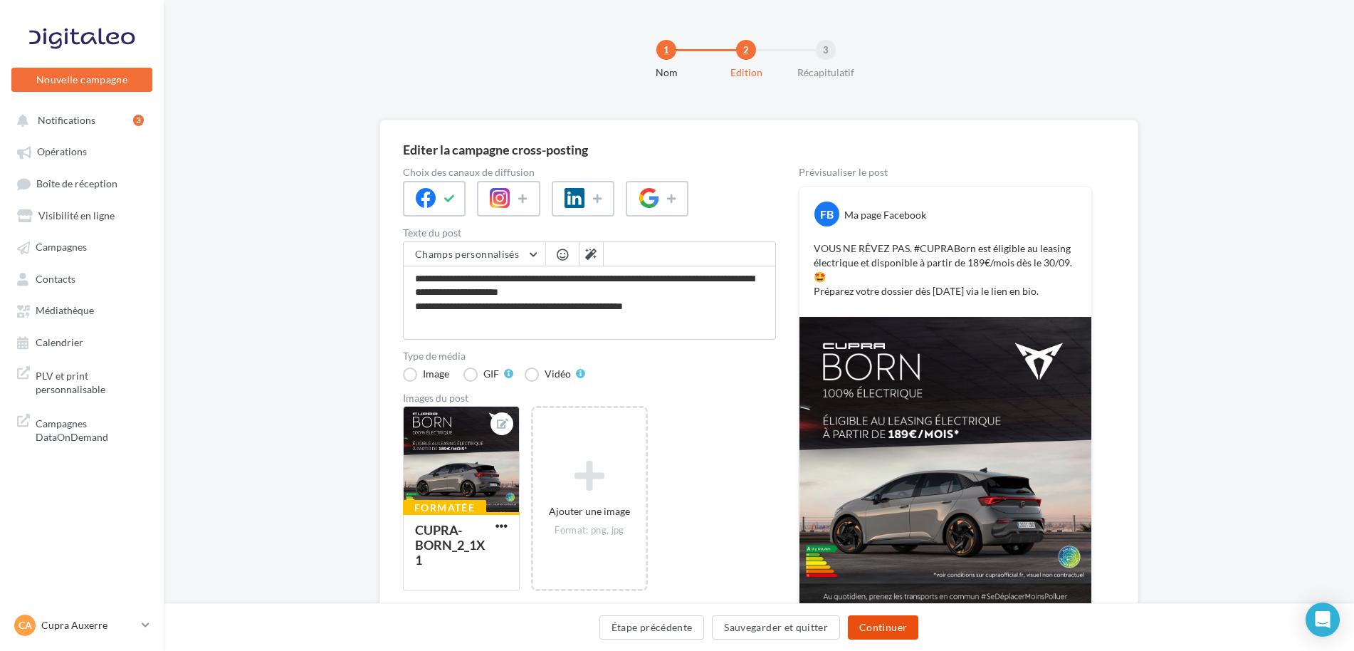
click at [898, 619] on button "Continuer" at bounding box center [883, 627] width 70 height 24
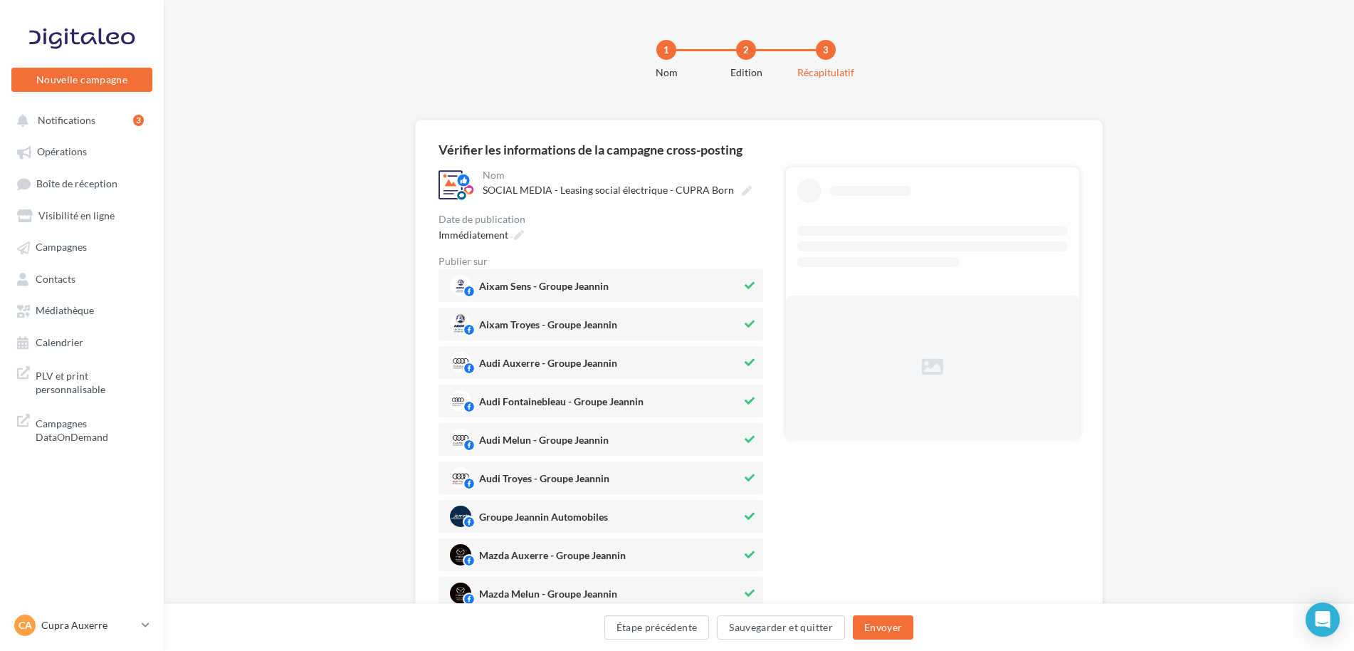
click at [607, 293] on span "Aixam Sens - Groupe Jeannin" at bounding box center [544, 289] width 130 height 16
click at [613, 325] on span "Aixam Troyes - Groupe Jeannin" at bounding box center [548, 328] width 138 height 16
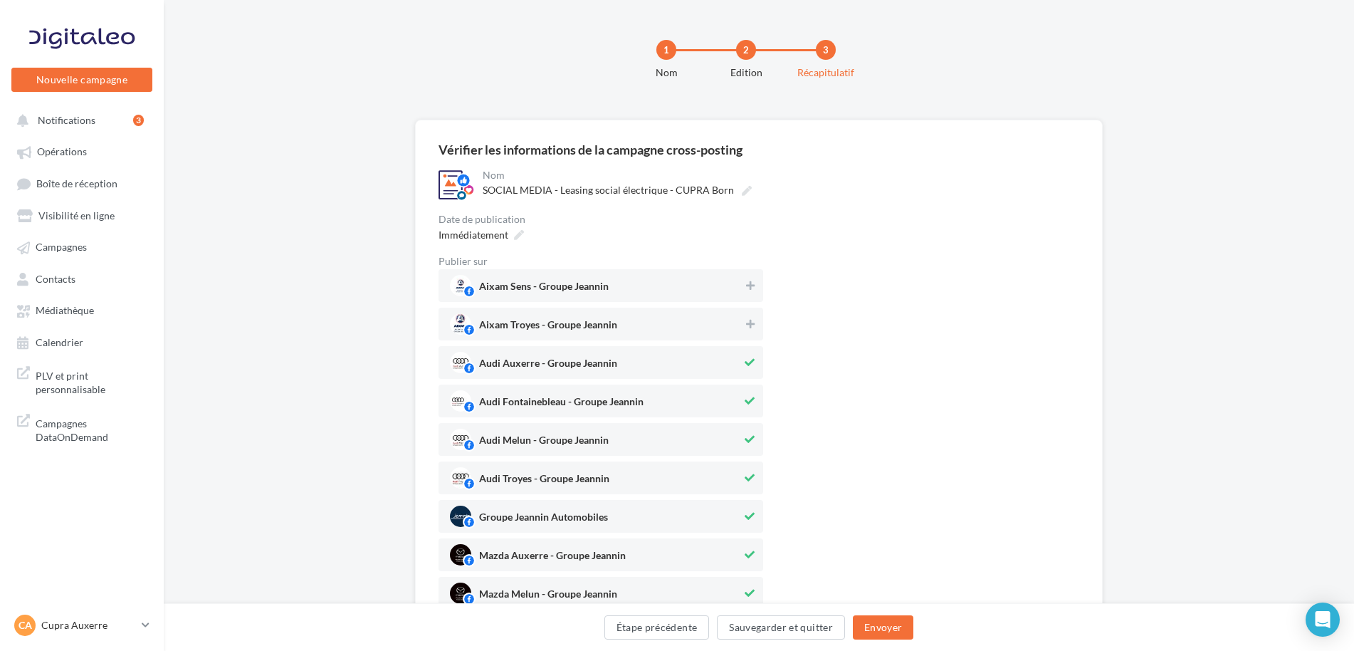
click at [615, 362] on span "Audi Auxerre - Groupe Jeannin" at bounding box center [548, 366] width 138 height 16
click at [614, 396] on div "Audi Fontainebleau - Groupe Jeannin" at bounding box center [561, 404] width 164 height 16
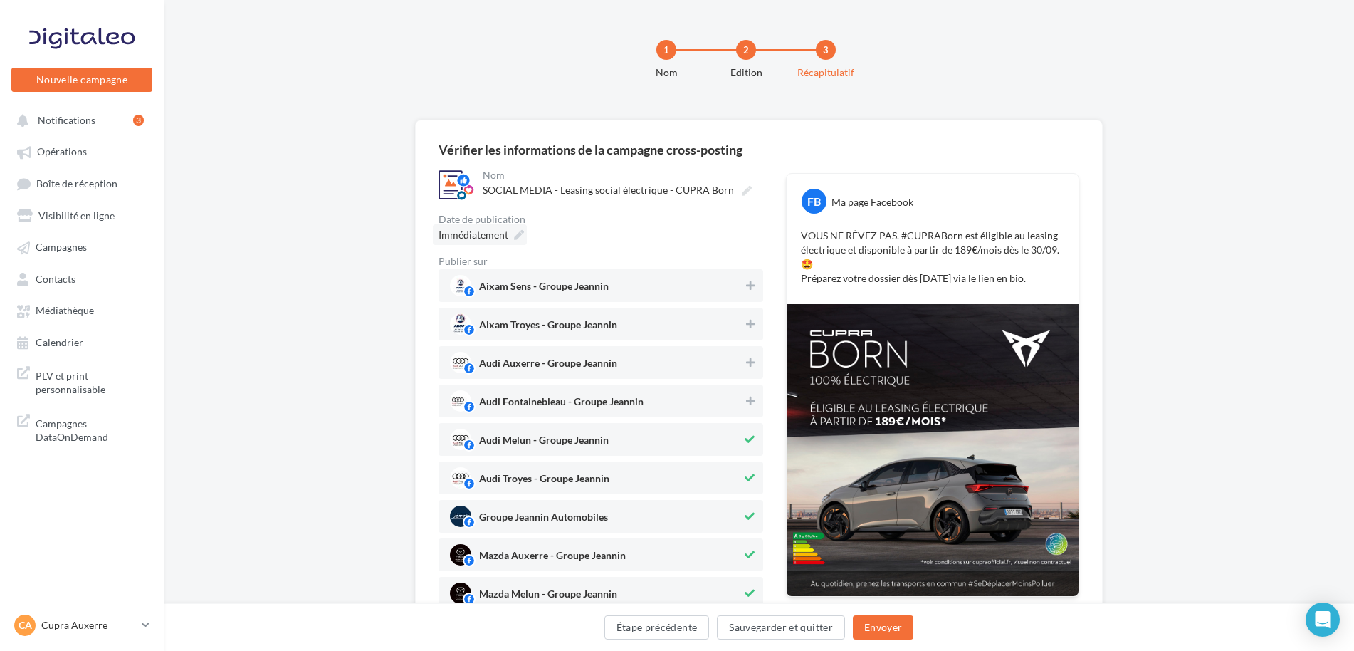
click at [480, 231] on span "Immédiatement" at bounding box center [474, 235] width 70 height 12
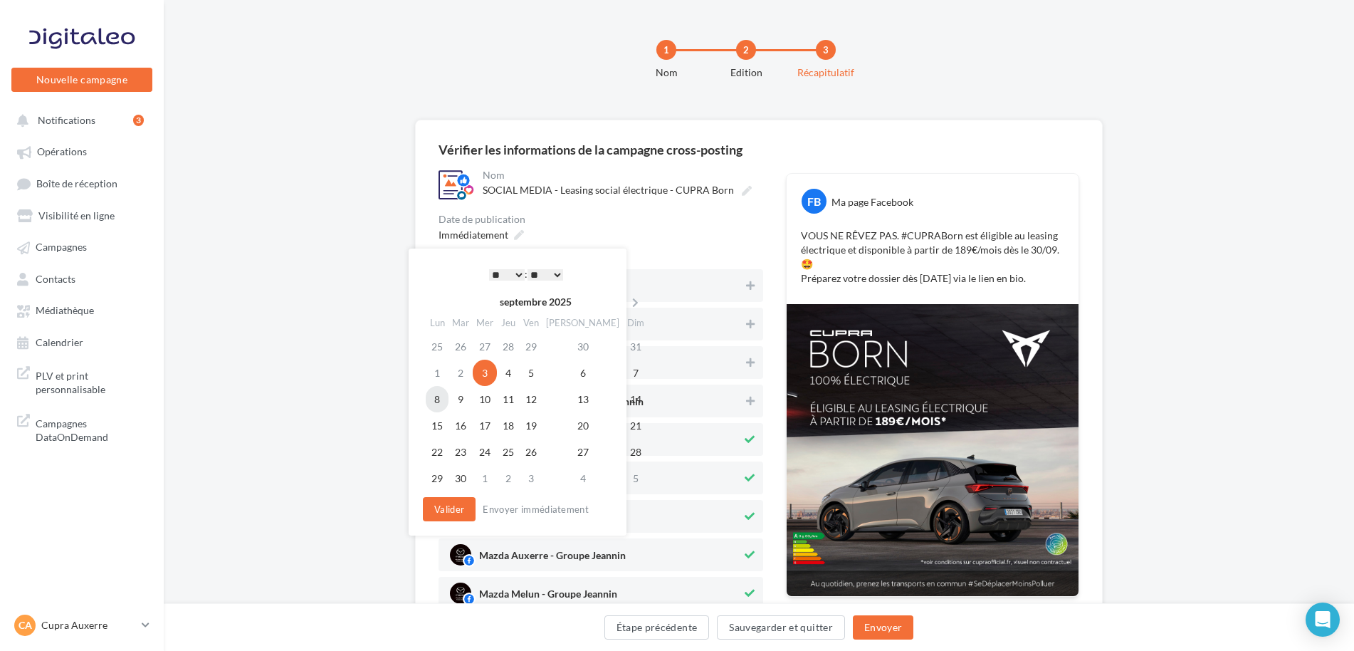
click at [445, 394] on td "8" at bounding box center [437, 399] width 23 height 26
click at [513, 276] on select "* * * * * * * * * * ** ** ** ** ** ** ** ** ** ** ** ** ** **" at bounding box center [507, 274] width 36 height 11
click at [453, 502] on button "Valider" at bounding box center [449, 509] width 53 height 24
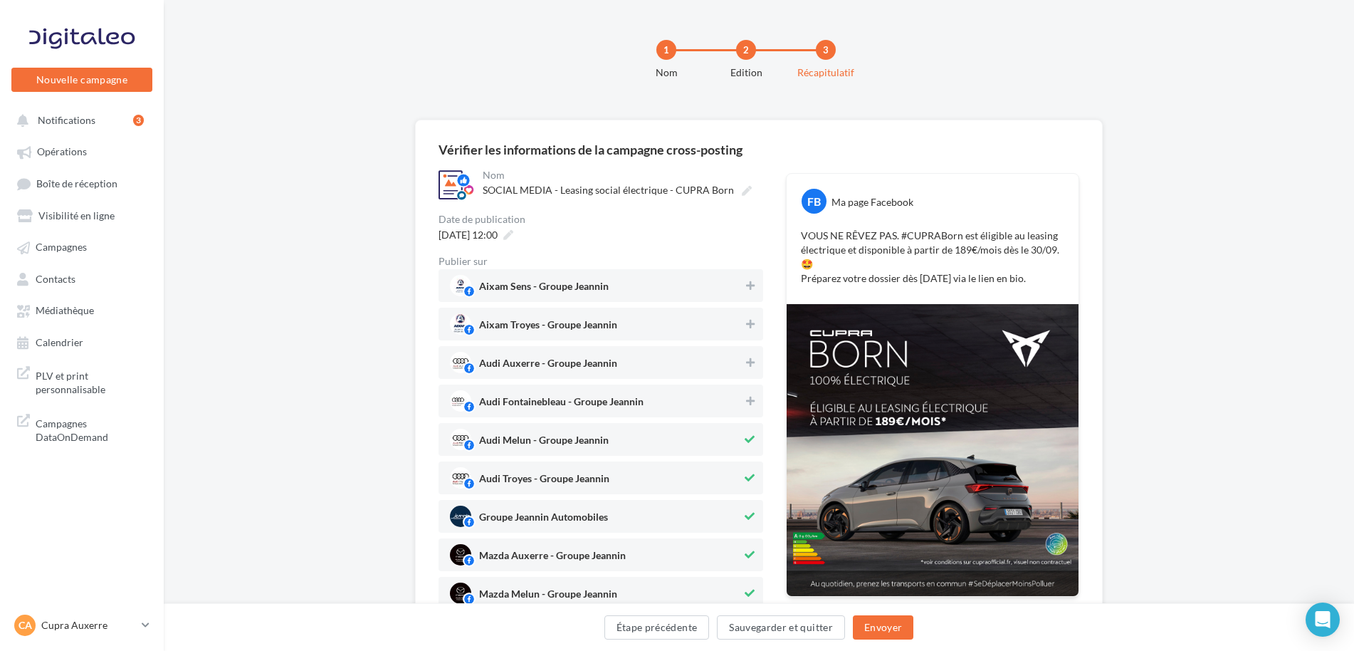
click at [621, 440] on span "Audi Melun - Groupe Jeannin" at bounding box center [596, 439] width 292 height 21
click at [581, 469] on span "Audi Troyes - Groupe Jeannin" at bounding box center [596, 477] width 292 height 21
click at [554, 519] on span "Groupe Jeannin Automobiles" at bounding box center [543, 520] width 129 height 16
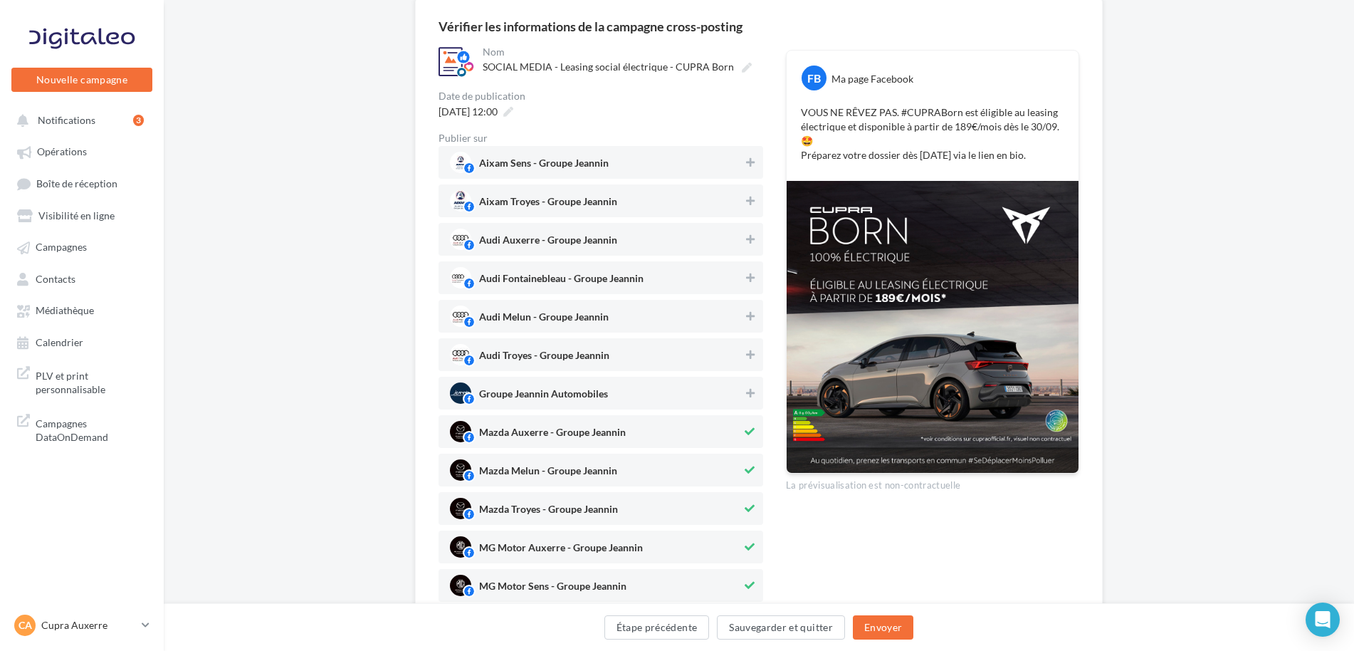
scroll to position [285, 0]
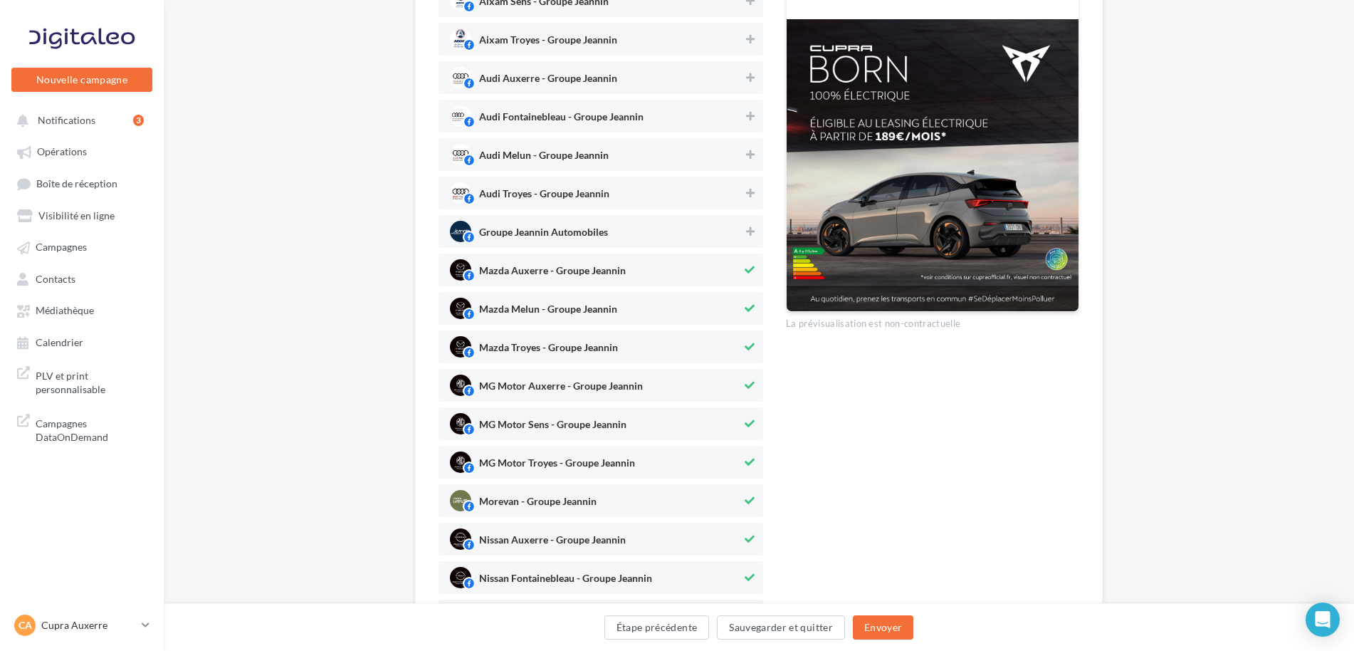
click at [693, 274] on span "Mazda Auxerre - Groupe Jeannin" at bounding box center [596, 269] width 292 height 21
click at [661, 305] on span "Mazda Melun - Groupe Jeannin" at bounding box center [596, 308] width 292 height 21
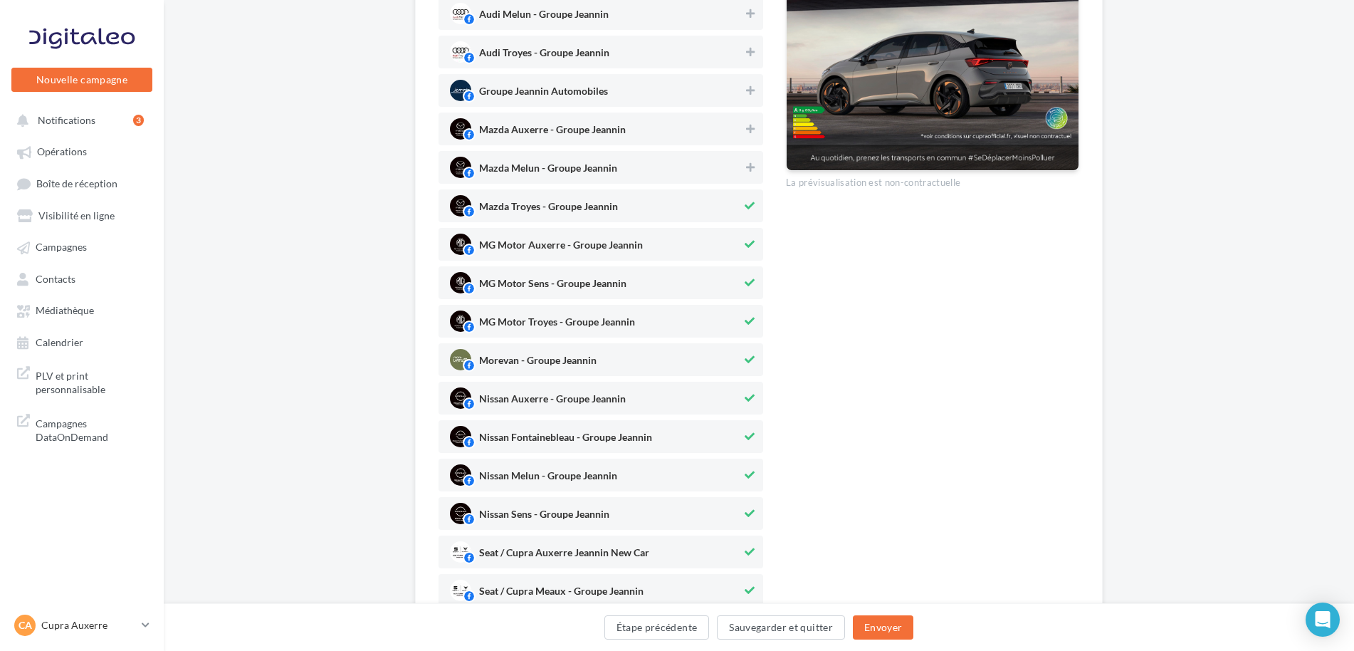
scroll to position [427, 0]
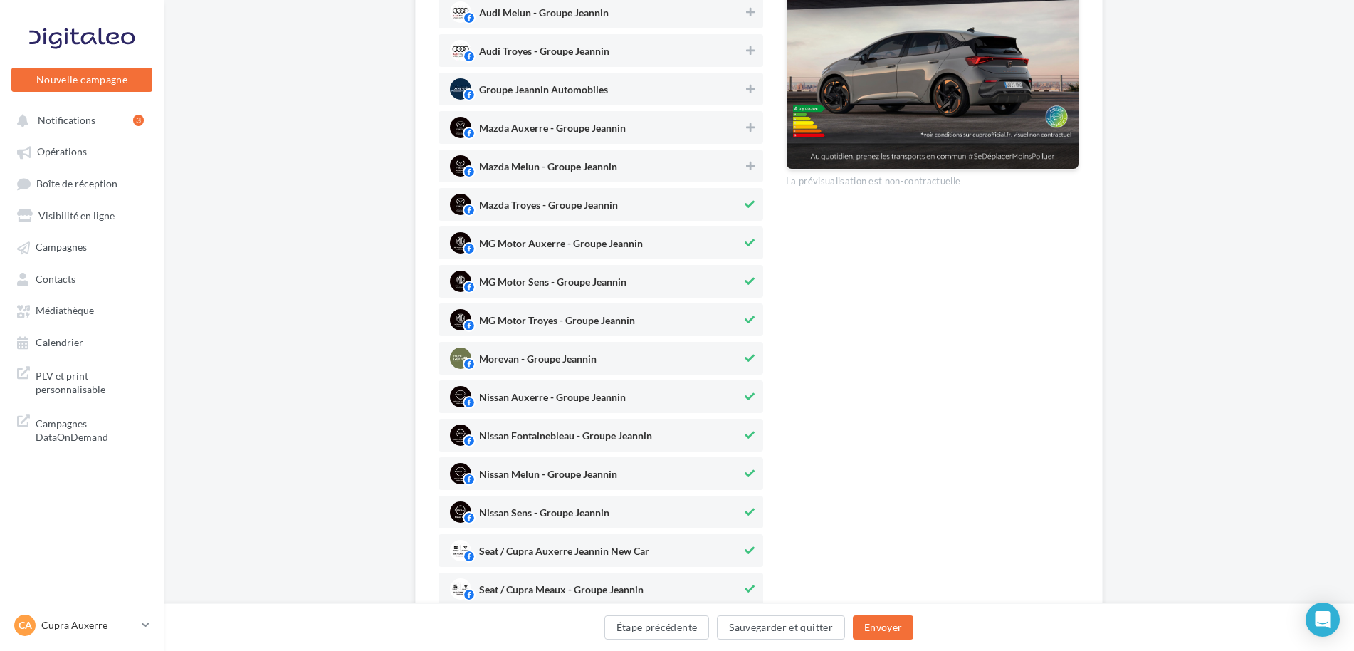
click at [644, 207] on span "Mazda Troyes - Groupe Jeannin" at bounding box center [596, 204] width 292 height 21
click at [617, 241] on span "MG Motor Auxerre - Groupe Jeannin" at bounding box center [561, 247] width 164 height 16
click at [600, 271] on span "MG Motor Sens - Groupe Jeannin" at bounding box center [596, 281] width 292 height 21
click at [593, 302] on div "Aixam Sens - Groupe Jeannin Aixam Troyes - Groupe Jeannin Audi Auxerre - Groupe…" at bounding box center [601, 531] width 325 height 1378
click at [586, 317] on span "MG Motor Troyes - Groupe Jeannin" at bounding box center [557, 323] width 156 height 16
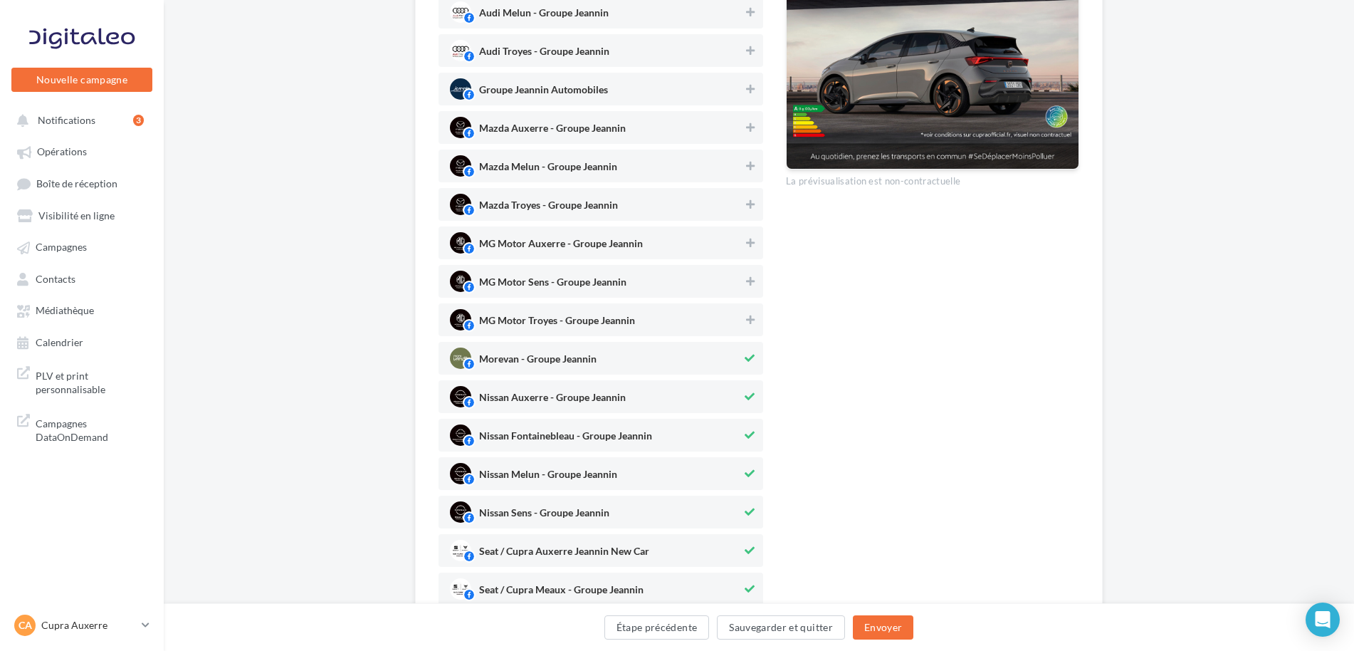
click at [565, 351] on span "Morevan - Groupe Jeannin" at bounding box center [596, 357] width 292 height 21
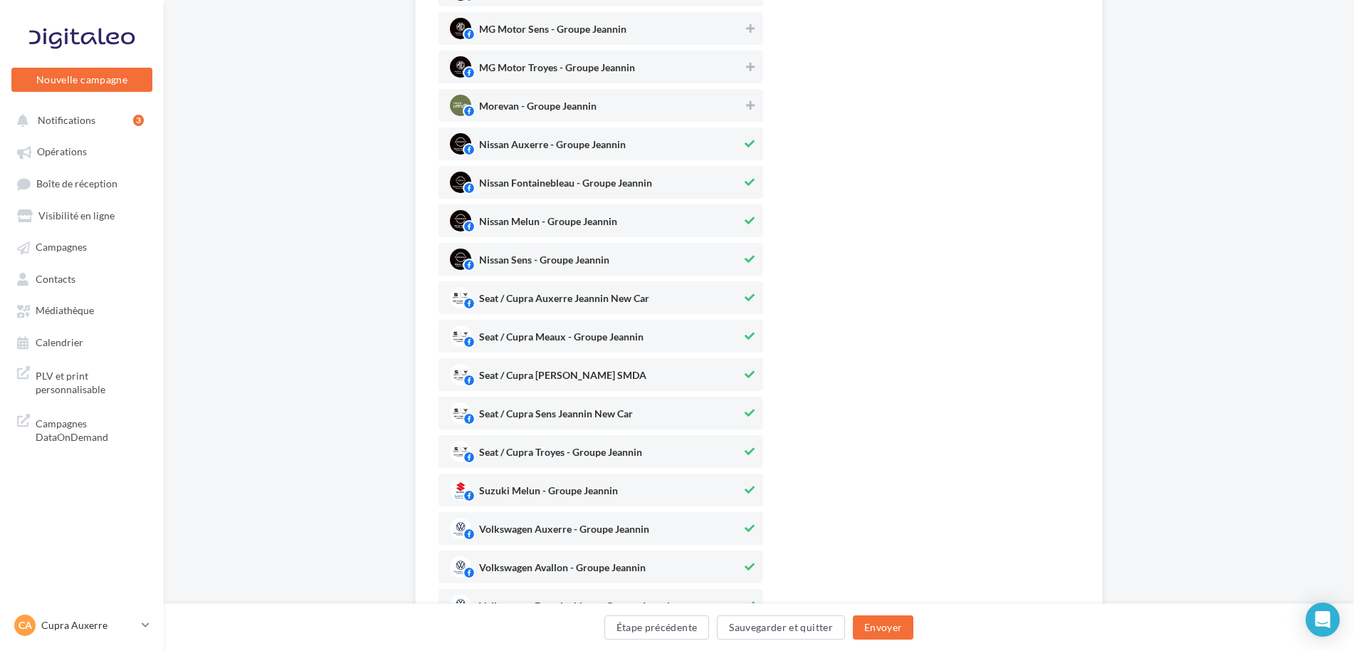
scroll to position [712, 0]
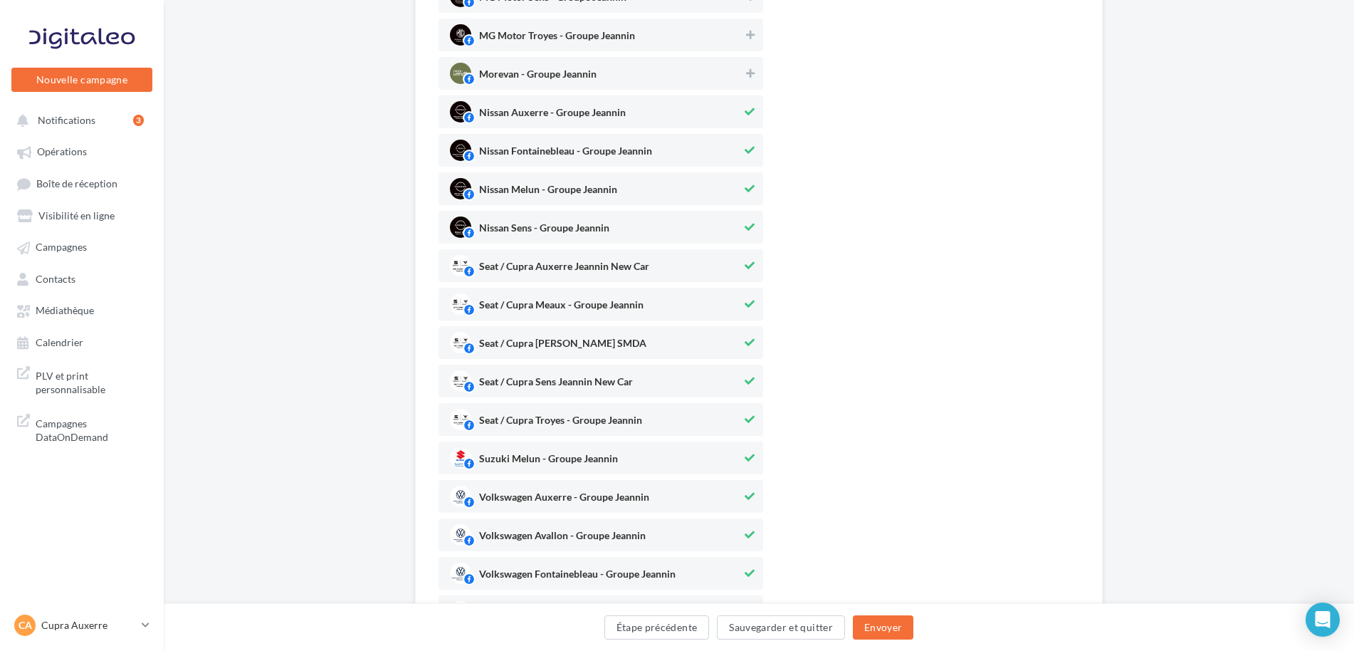
click at [577, 119] on span "Nissan Auxerre - Groupe Jeannin" at bounding box center [552, 116] width 147 height 16
click at [574, 153] on span "Nissan Fontainebleau - Groupe Jeannin" at bounding box center [565, 154] width 173 height 16
click at [567, 187] on span "Nissan Melun - Groupe Jeannin" at bounding box center [548, 192] width 138 height 16
click at [557, 231] on span "Nissan Sens - Groupe Jeannin" at bounding box center [544, 231] width 130 height 16
click at [567, 304] on span "Seat / Cupra Meaux - Groupe Jeannin" at bounding box center [561, 308] width 164 height 16
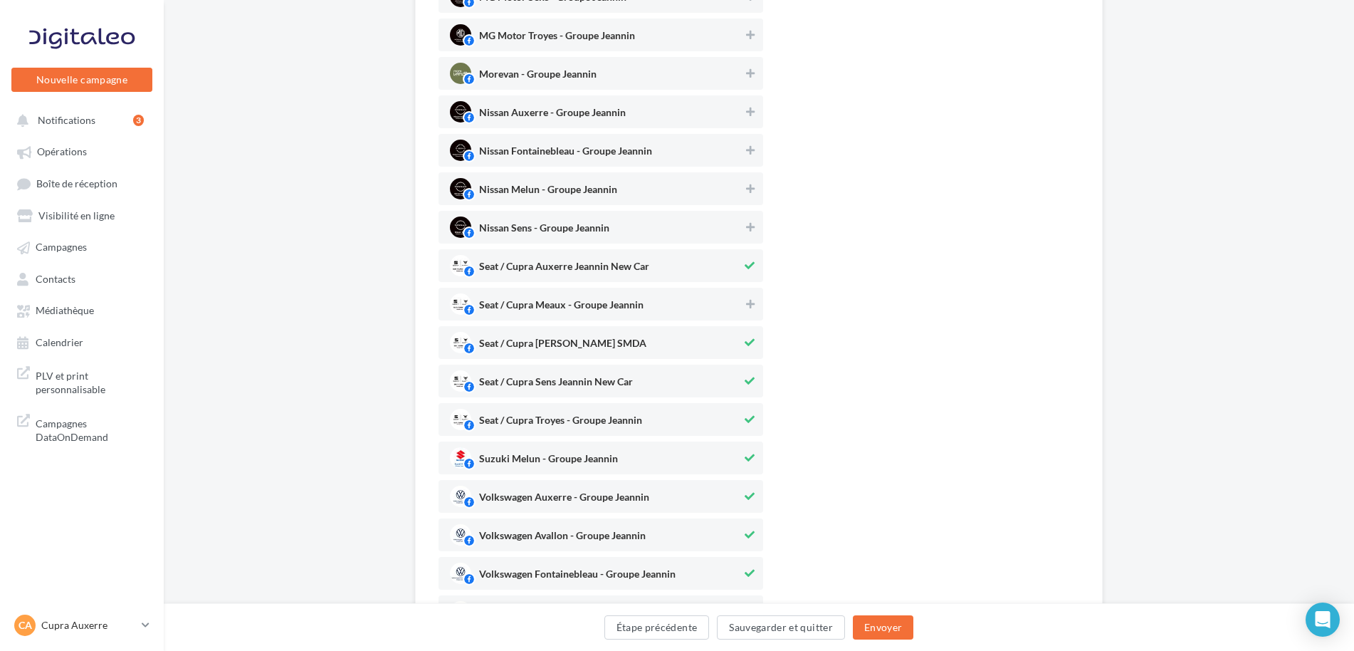
click at [568, 340] on span "Seat / Cupra [PERSON_NAME] SMDA" at bounding box center [562, 346] width 167 height 16
click at [565, 414] on div "Seat / Cupra Troyes - Groupe Jeannin" at bounding box center [560, 422] width 163 height 16
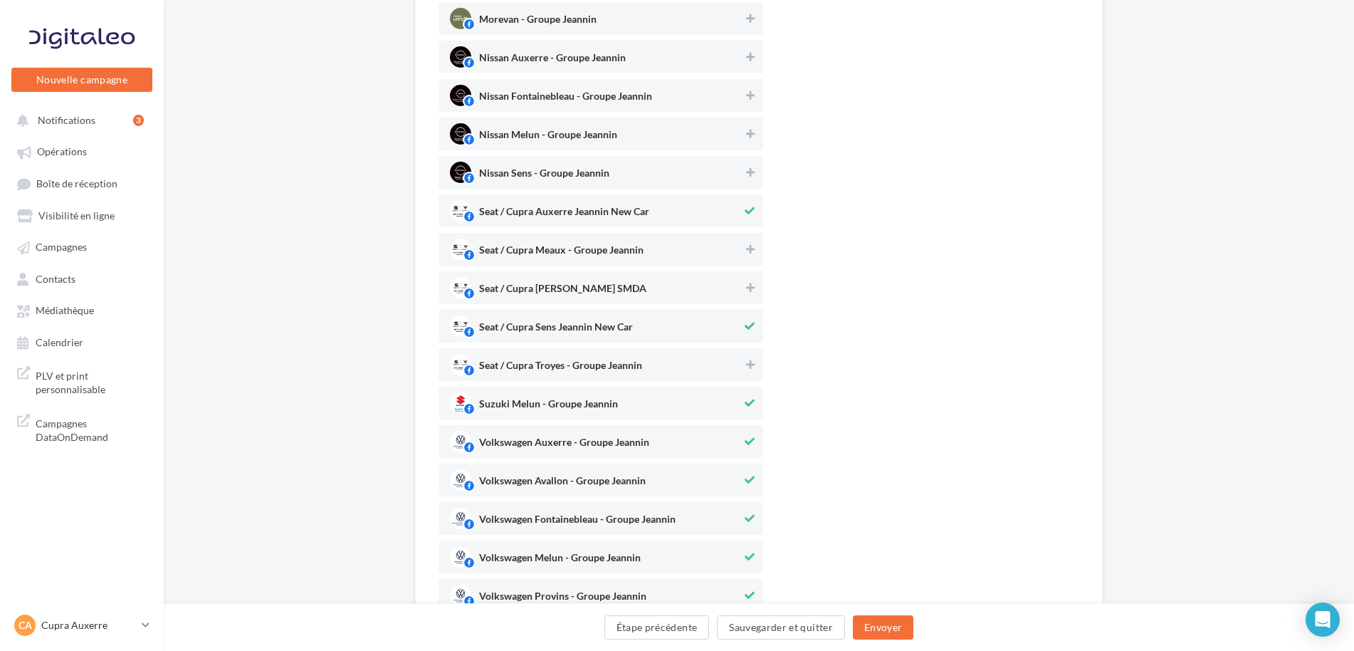
scroll to position [926, 0]
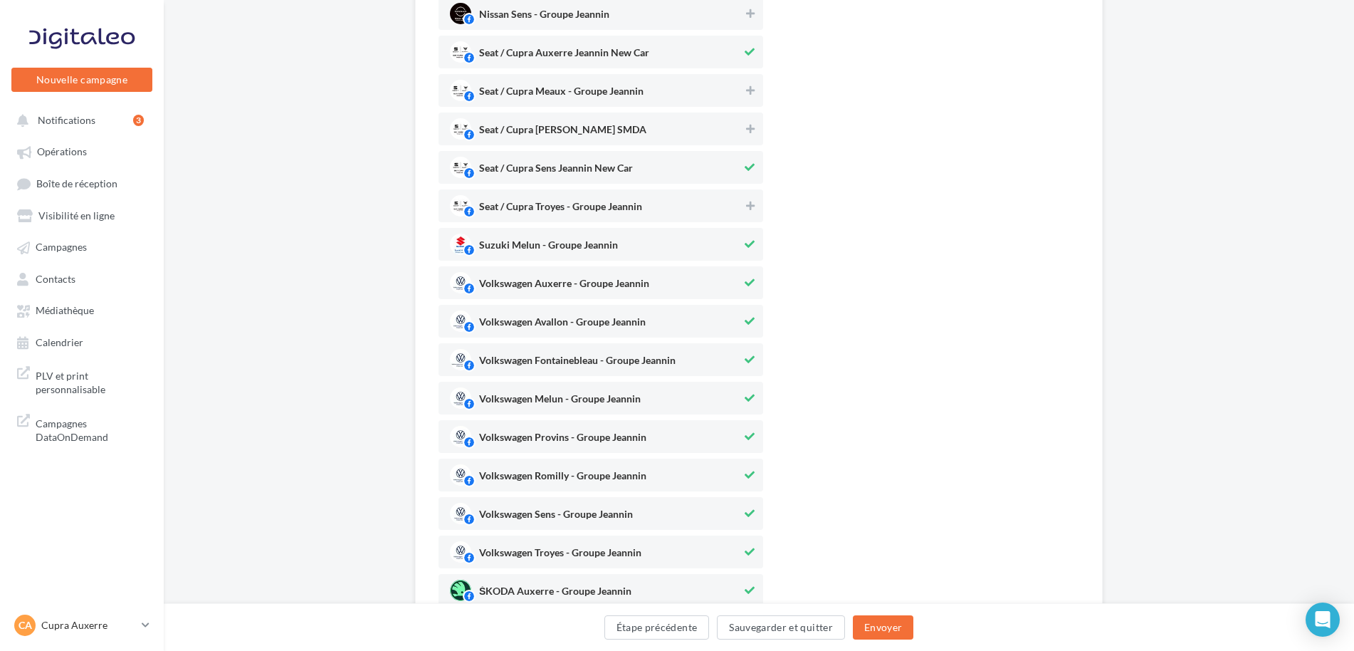
click at [543, 238] on span "Suzuki Melun - Groupe Jeannin" at bounding box center [596, 244] width 292 height 21
click at [548, 290] on span "Volkswagen Auxerre - Groupe Jeannin" at bounding box center [564, 286] width 170 height 16
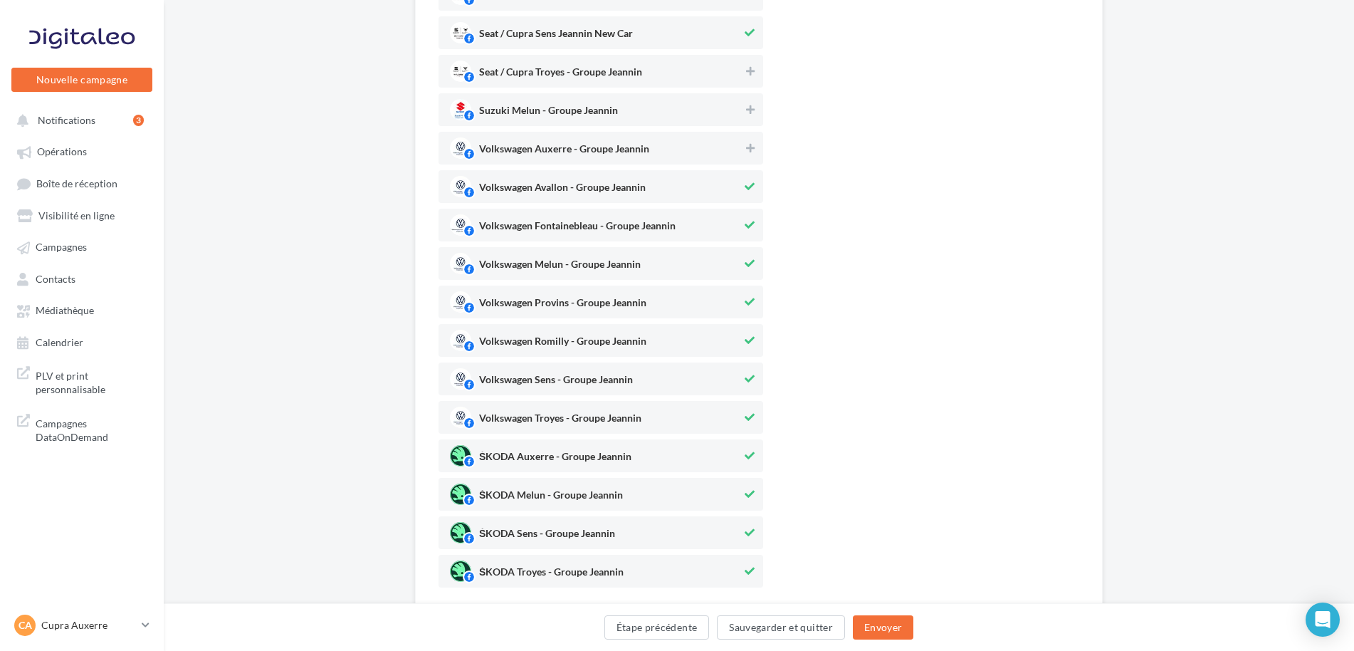
scroll to position [1068, 0]
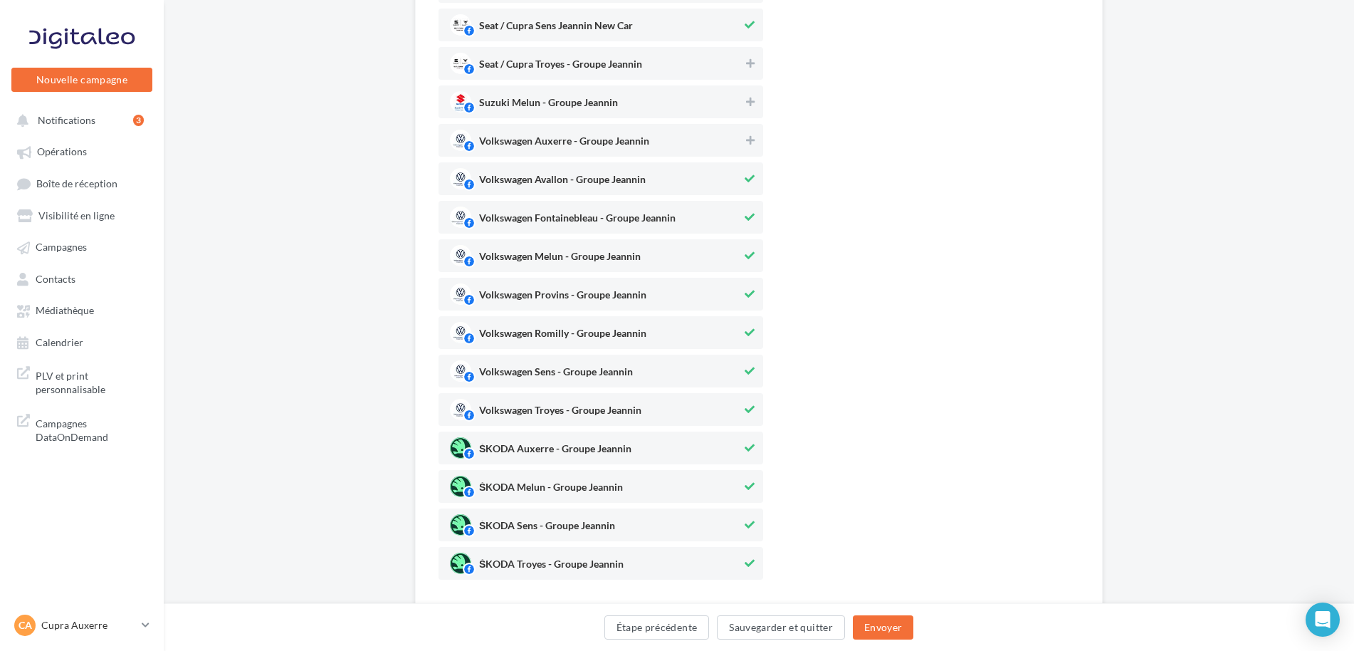
click at [611, 167] on div "Volkswagen Avallon - Groupe Jeannin" at bounding box center [601, 178] width 325 height 33
click at [597, 204] on div "Volkswagen Fontainebleau - Groupe Jeannin" at bounding box center [601, 217] width 325 height 33
click at [592, 243] on div "Volkswagen Melun - Groupe Jeannin" at bounding box center [601, 255] width 325 height 33
click at [598, 302] on span "Volkswagen Provins - Groupe Jeannin" at bounding box center [562, 298] width 167 height 16
click at [590, 322] on span "Volkswagen Romilly - Groupe Jeannin" at bounding box center [596, 332] width 292 height 21
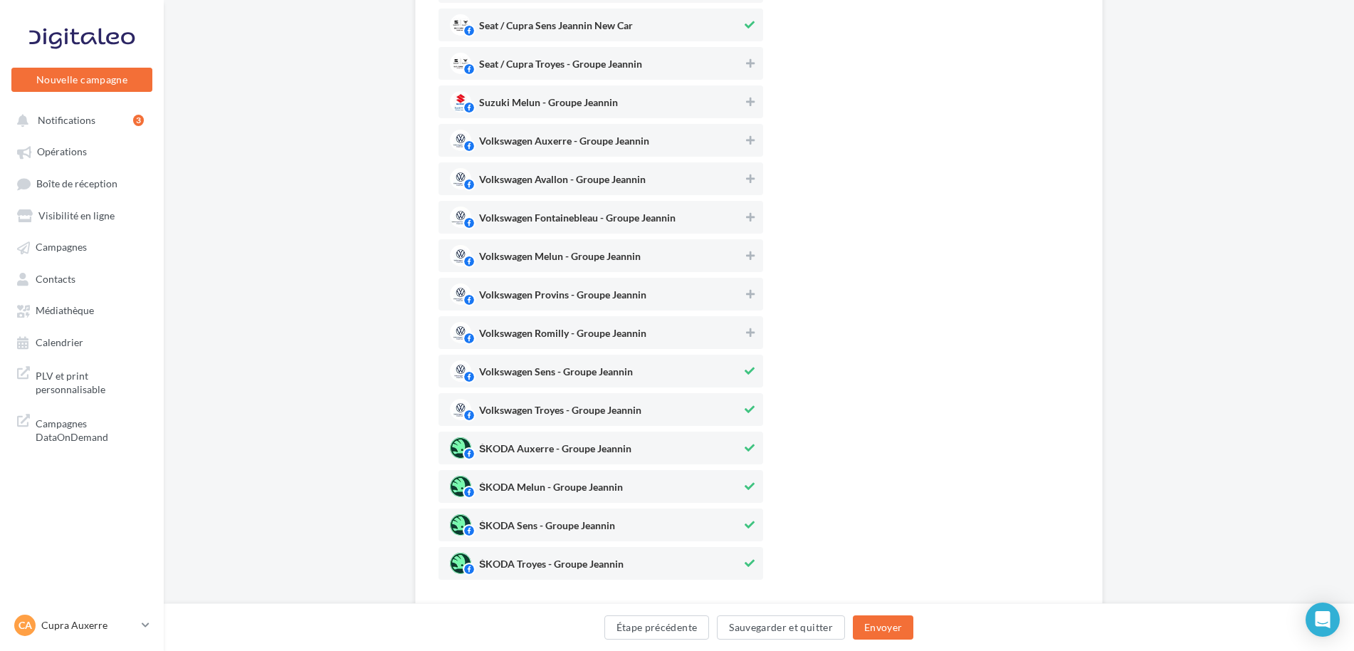
click at [584, 365] on span "Volkswagen Sens - Groupe Jeannin" at bounding box center [596, 370] width 292 height 21
click at [580, 402] on span "Volkswagen Troyes - Groupe Jeannin" at bounding box center [596, 409] width 292 height 21
click at [577, 439] on span "ŠKODA Auxerre - Groupe Jeannin" at bounding box center [596, 447] width 292 height 21
click at [571, 491] on span "ŠKODA Melun - Groupe Jeannin" at bounding box center [551, 490] width 144 height 16
click at [572, 522] on span "ŠKODA Sens - Groupe Jeannin" at bounding box center [547, 528] width 136 height 16
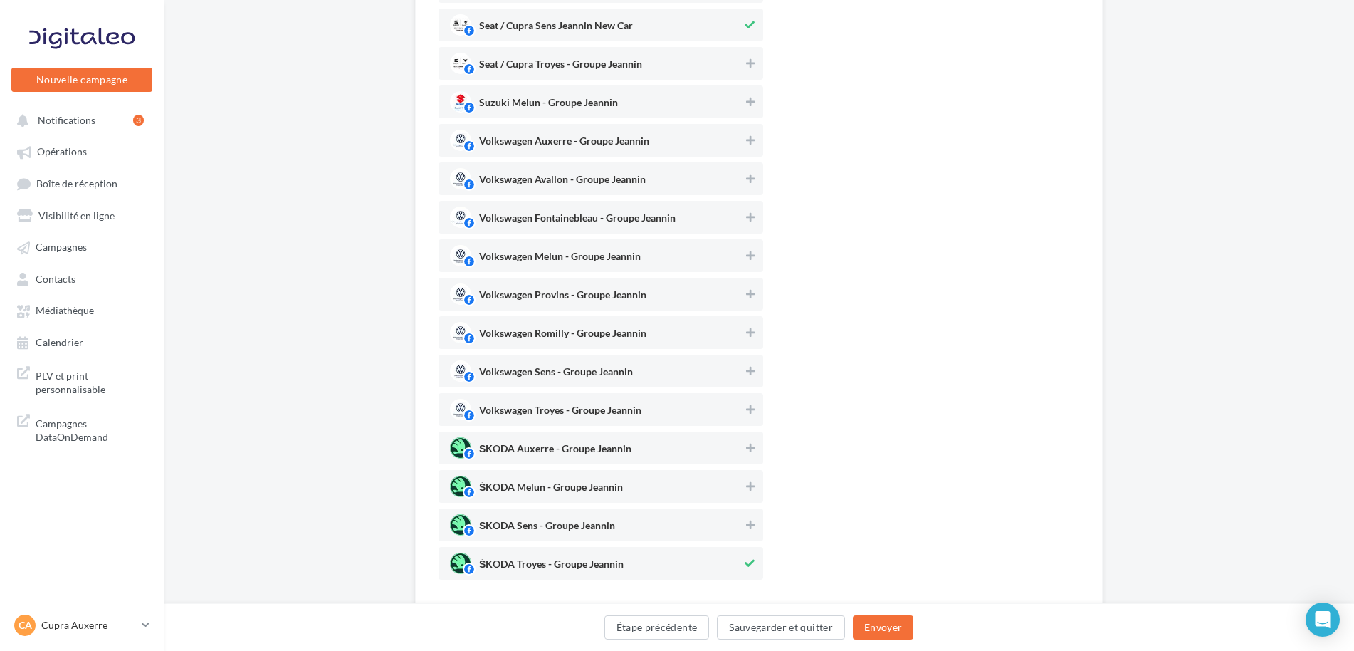
click at [567, 563] on span "ŠKODA Troyes - Groupe Jeannin" at bounding box center [551, 567] width 145 height 16
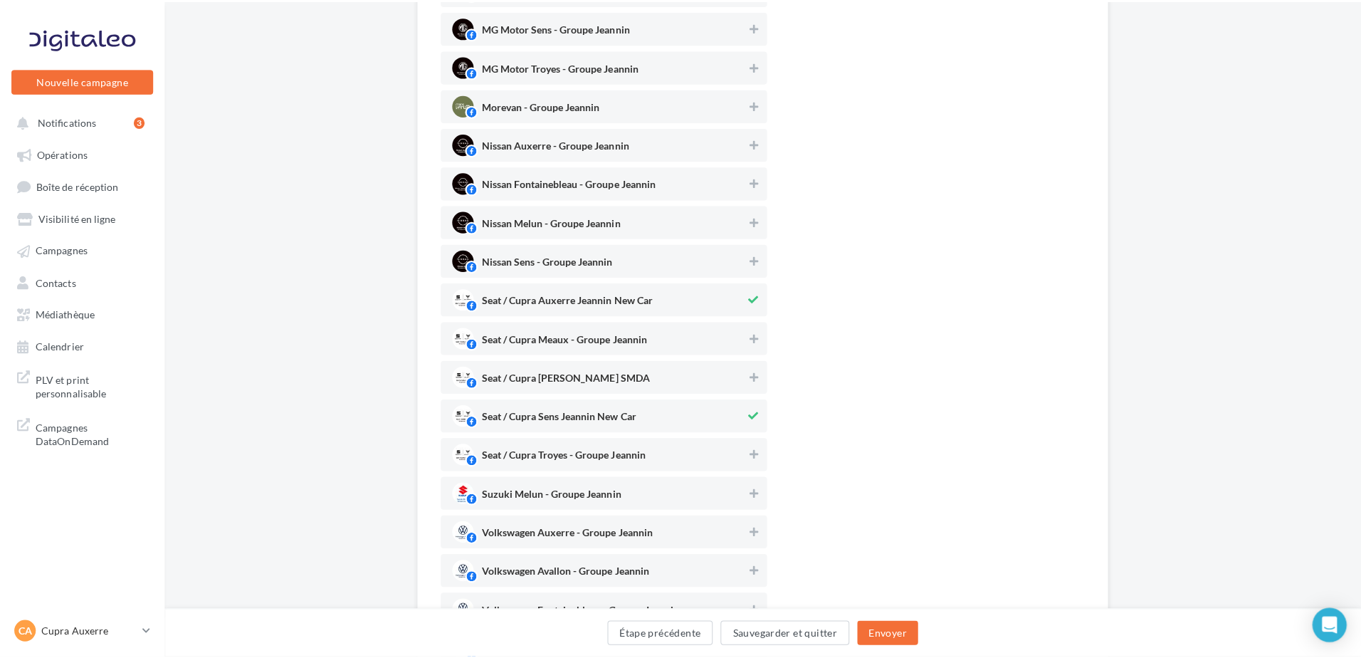
scroll to position [683, 0]
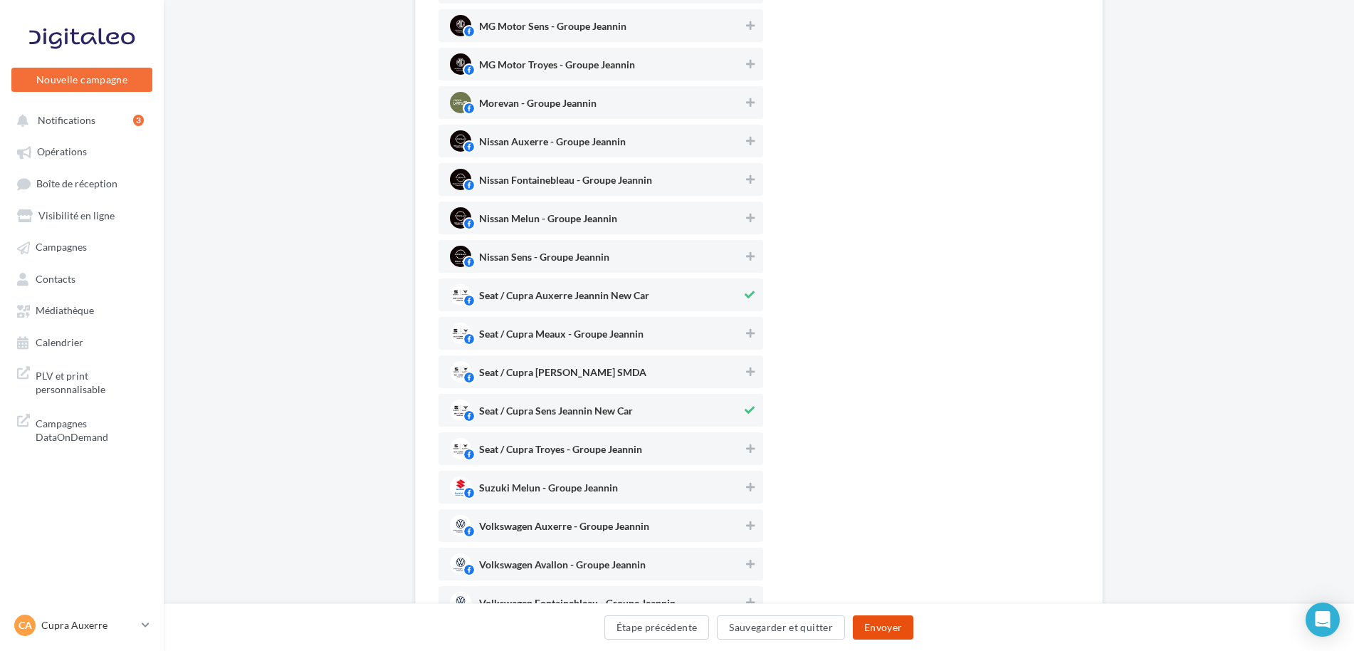
click at [876, 619] on button "Envoyer" at bounding box center [883, 627] width 61 height 24
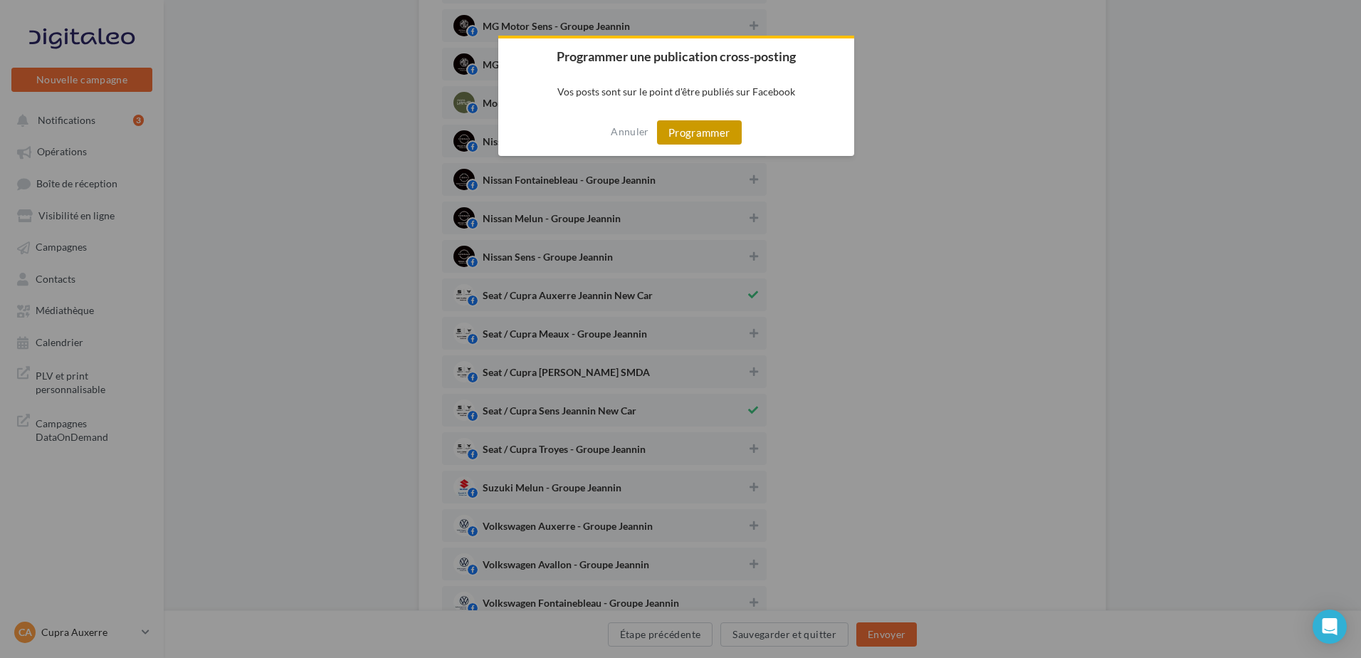
click at [690, 142] on button "Programmer" at bounding box center [699, 132] width 85 height 24
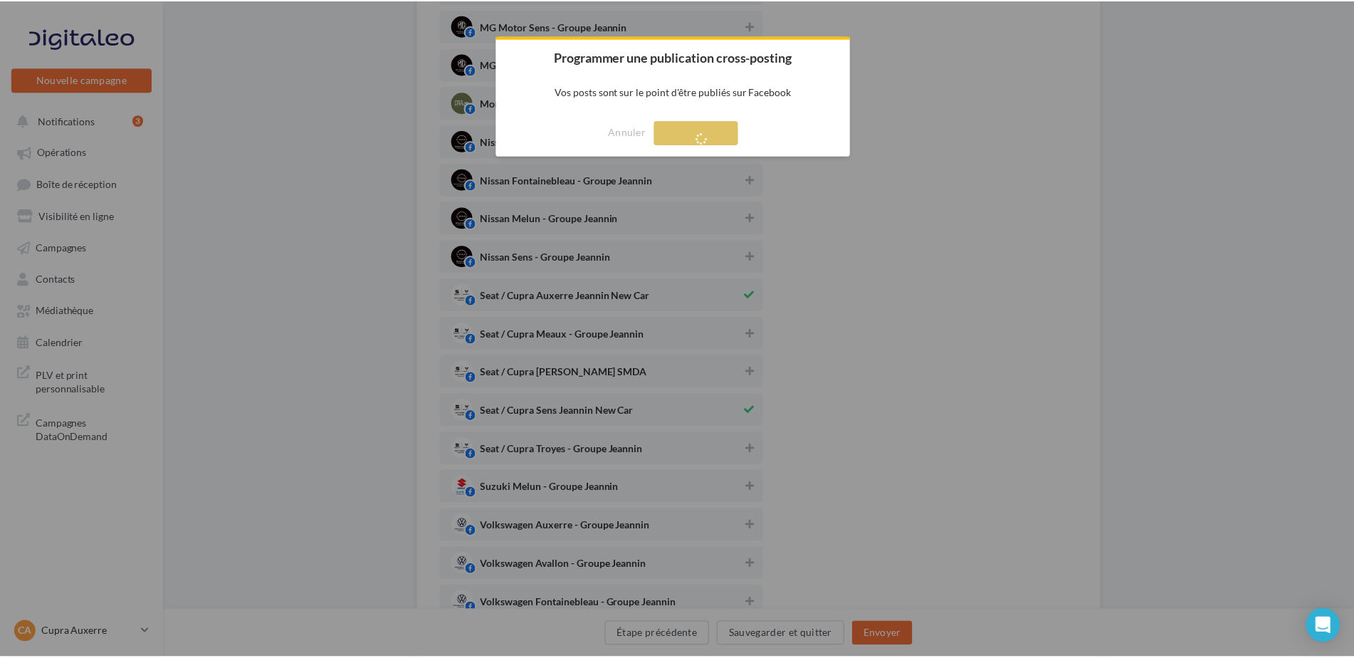
scroll to position [23, 0]
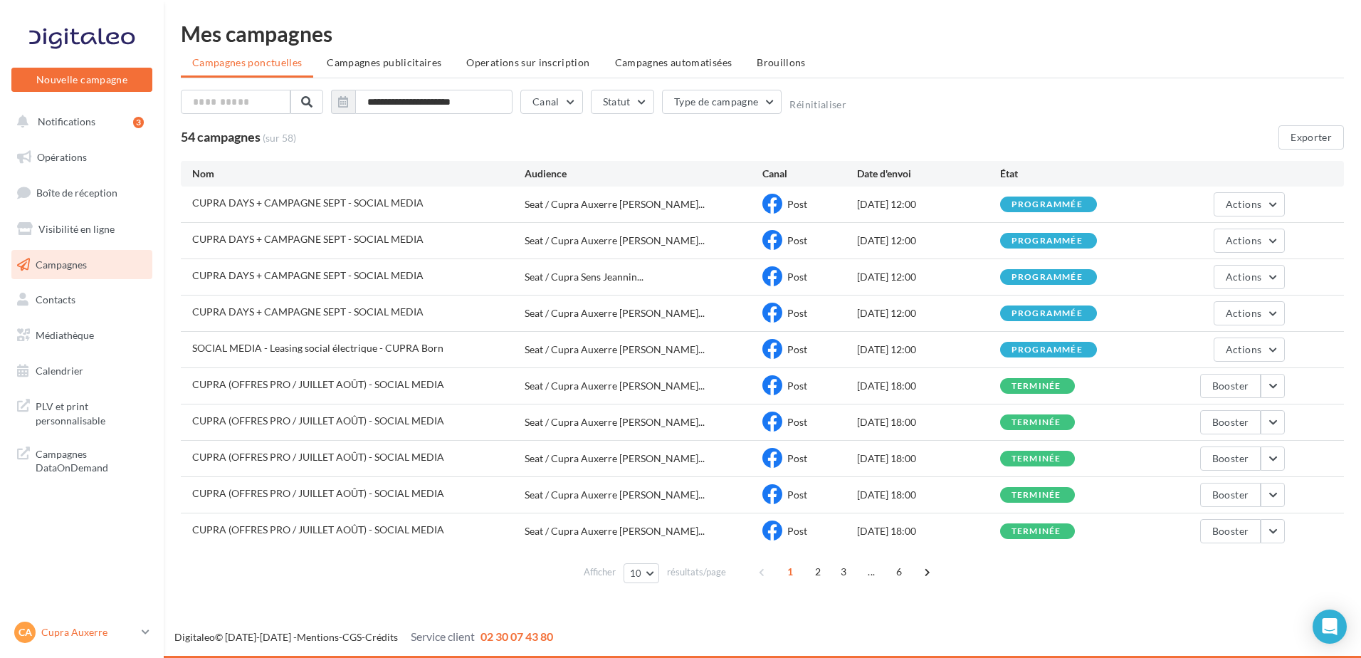
click at [80, 622] on div "CA Cupra Auxerre cupra-auxerre" at bounding box center [75, 632] width 122 height 21
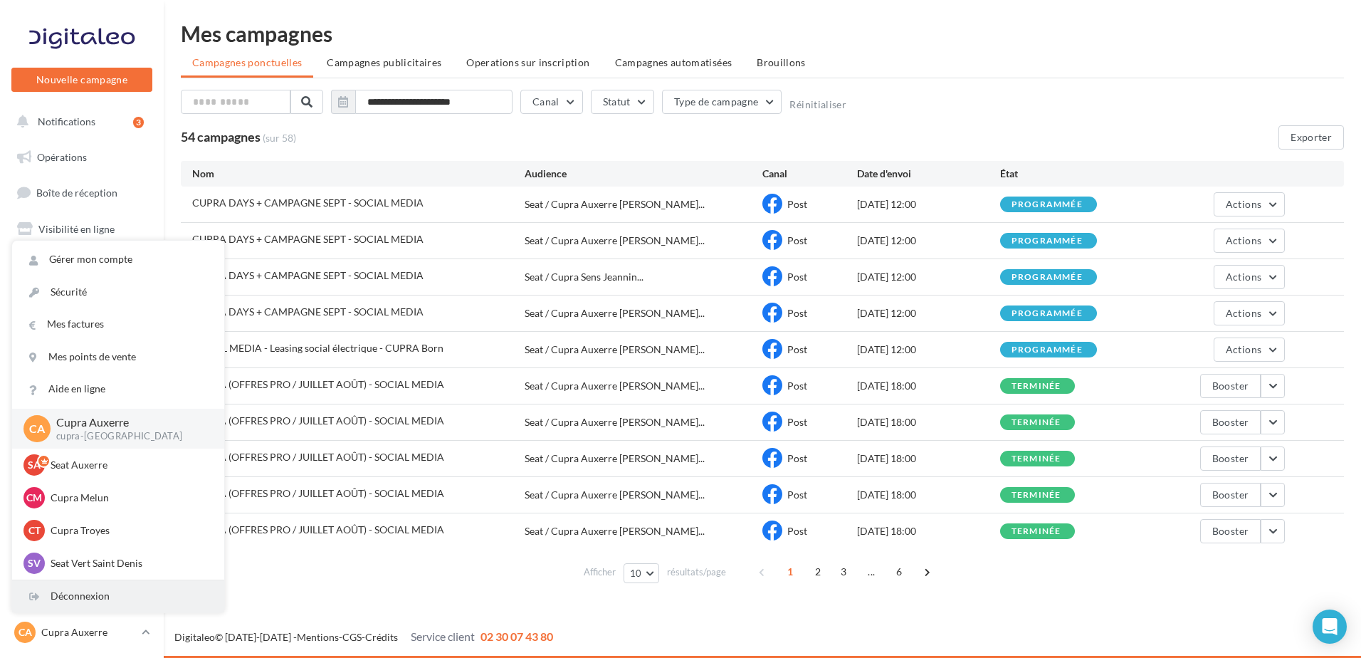
click at [83, 602] on div "Déconnexion" at bounding box center [118, 596] width 212 height 32
